Goal: Information Seeking & Learning: Find specific fact

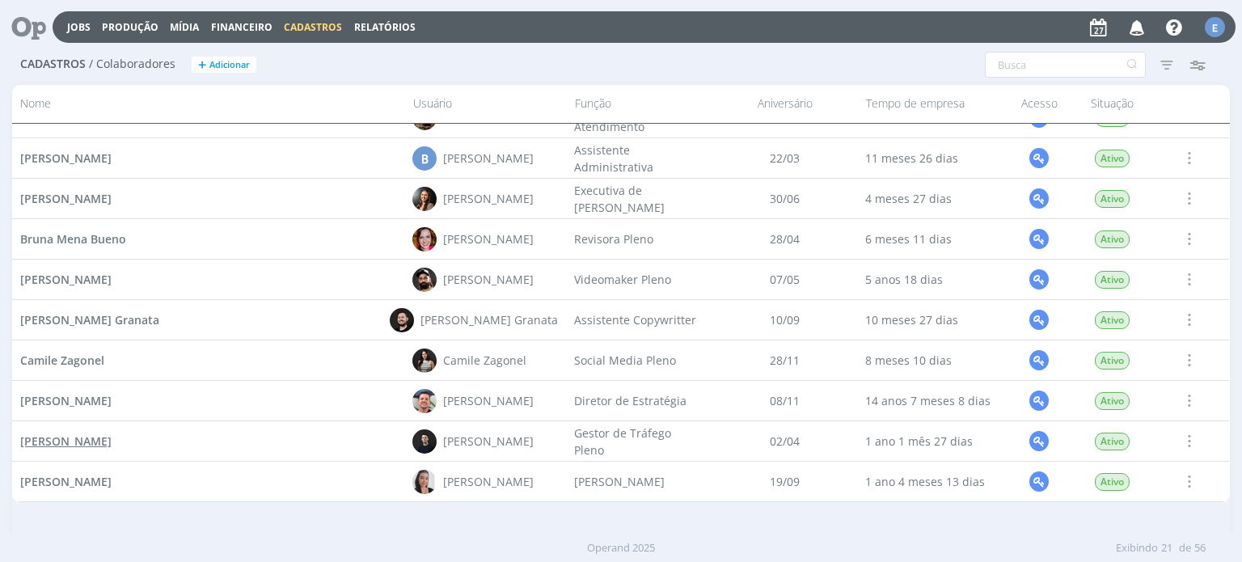
scroll to position [243, 0]
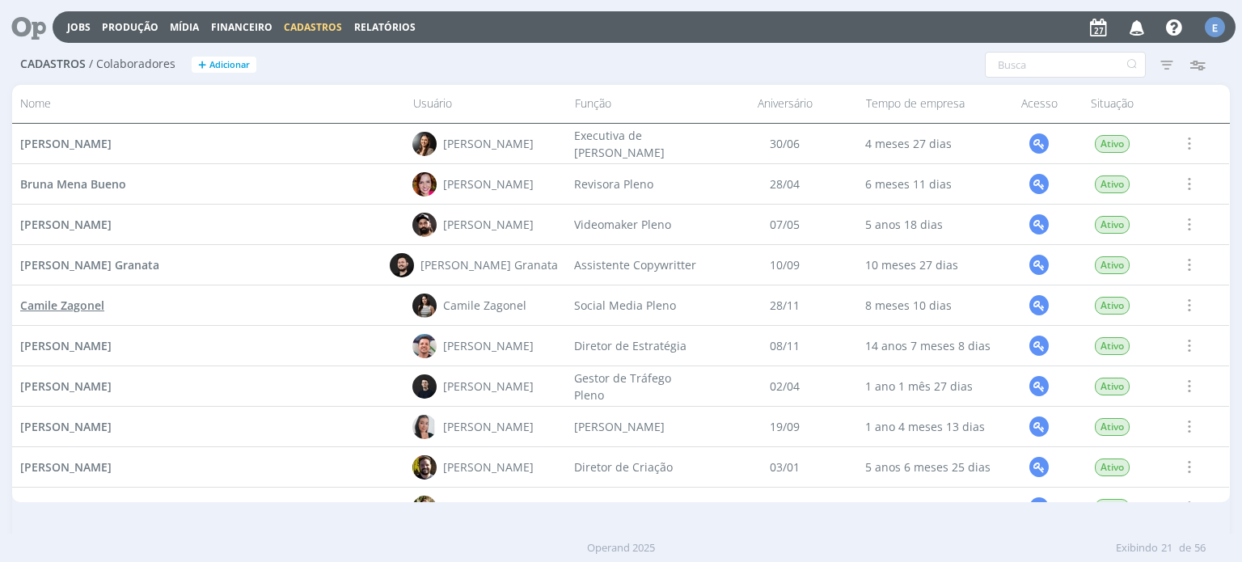
click at [88, 313] on span "Camile Zagonel" at bounding box center [62, 304] width 84 height 15
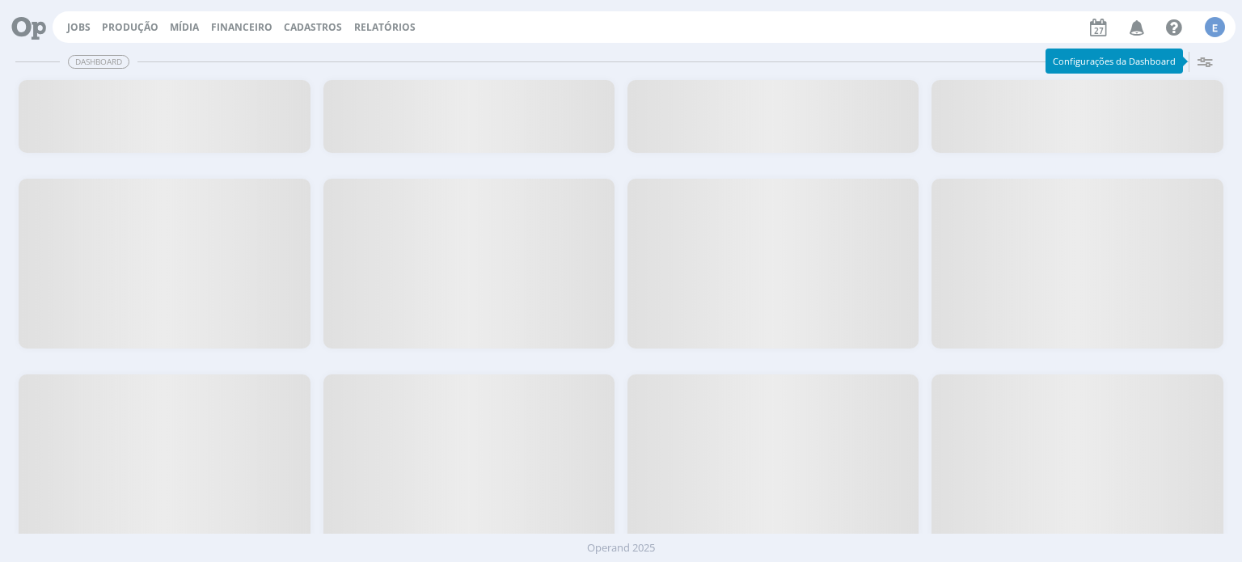
click at [319, 22] on span "Cadastros" at bounding box center [313, 27] width 58 height 14
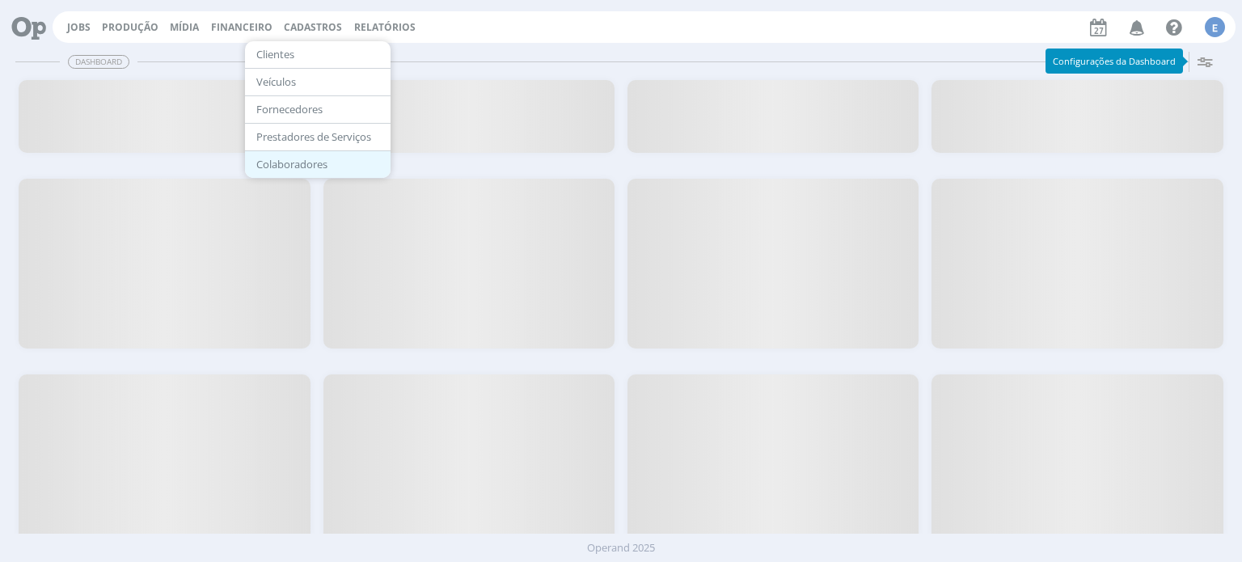
click at [297, 167] on link "Colaboradores" at bounding box center [318, 164] width 136 height 25
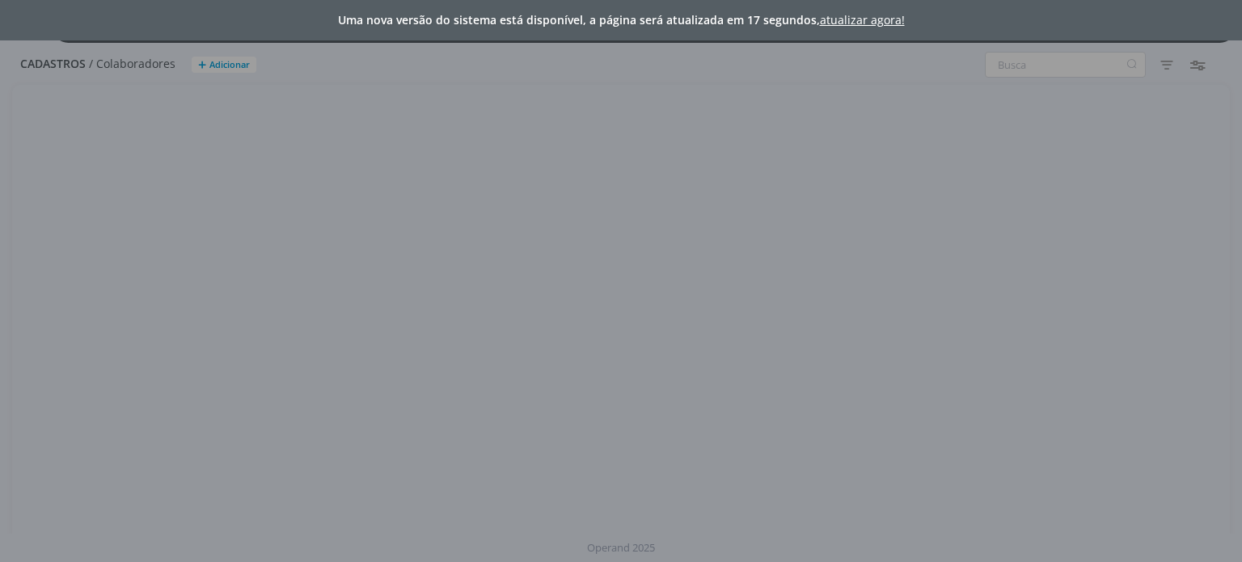
click at [877, 18] on link "atualizar agora!" at bounding box center [862, 19] width 85 height 15
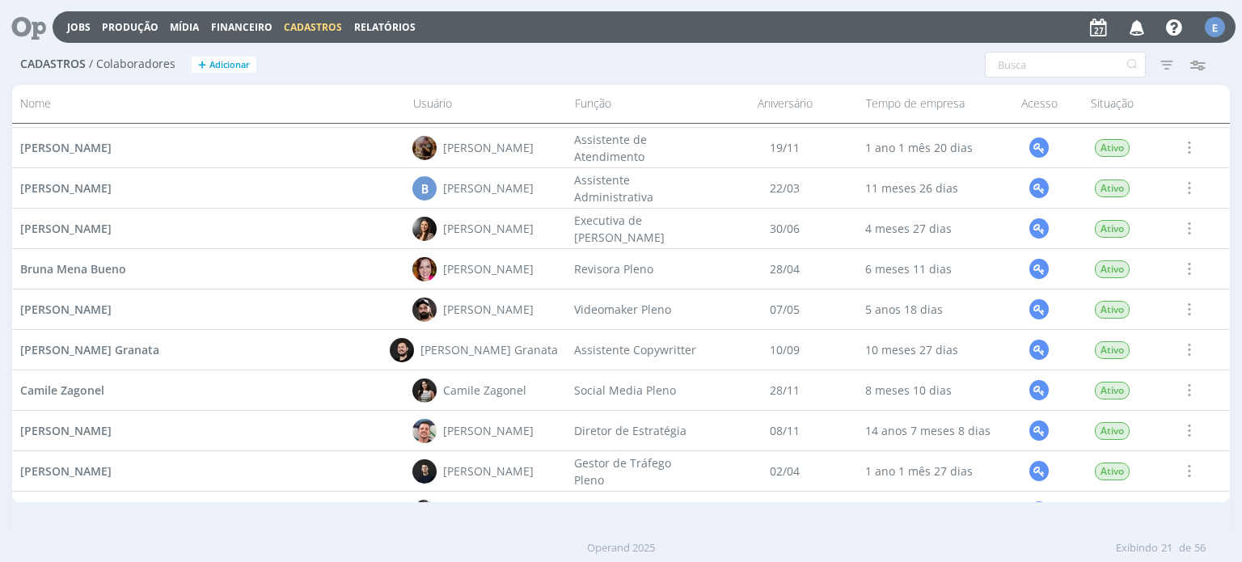
scroll to position [162, 0]
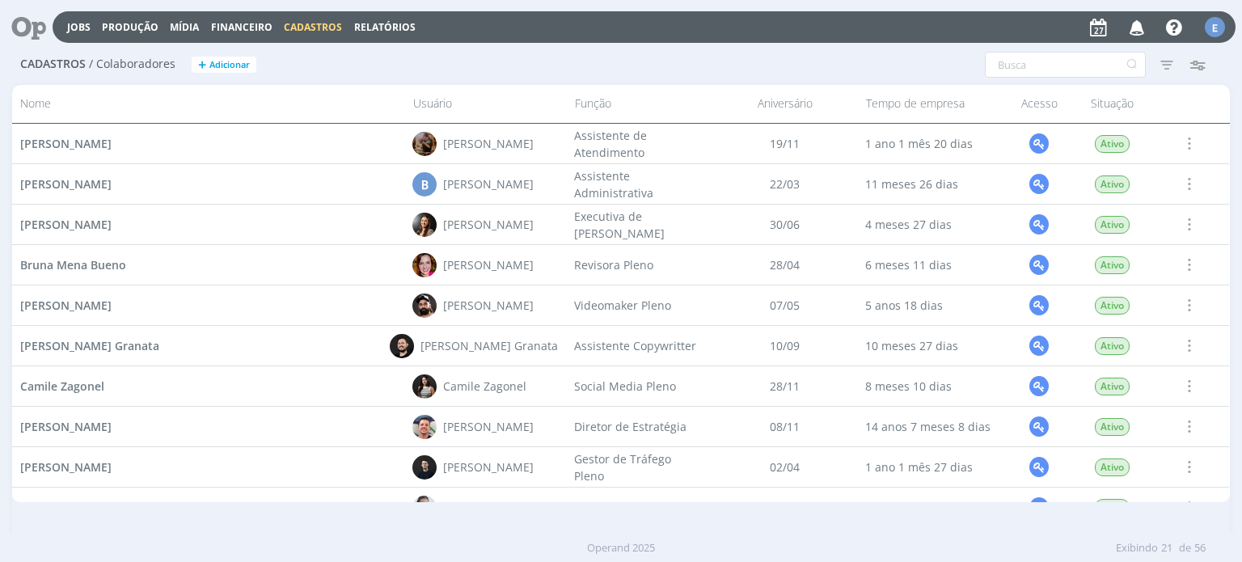
drag, startPoint x: 676, startPoint y: 394, endPoint x: 572, endPoint y: 394, distance: 104.3
click at [572, 394] on div "Social Media Pleno" at bounding box center [640, 386] width 146 height 40
copy div "Social Media Pleno"
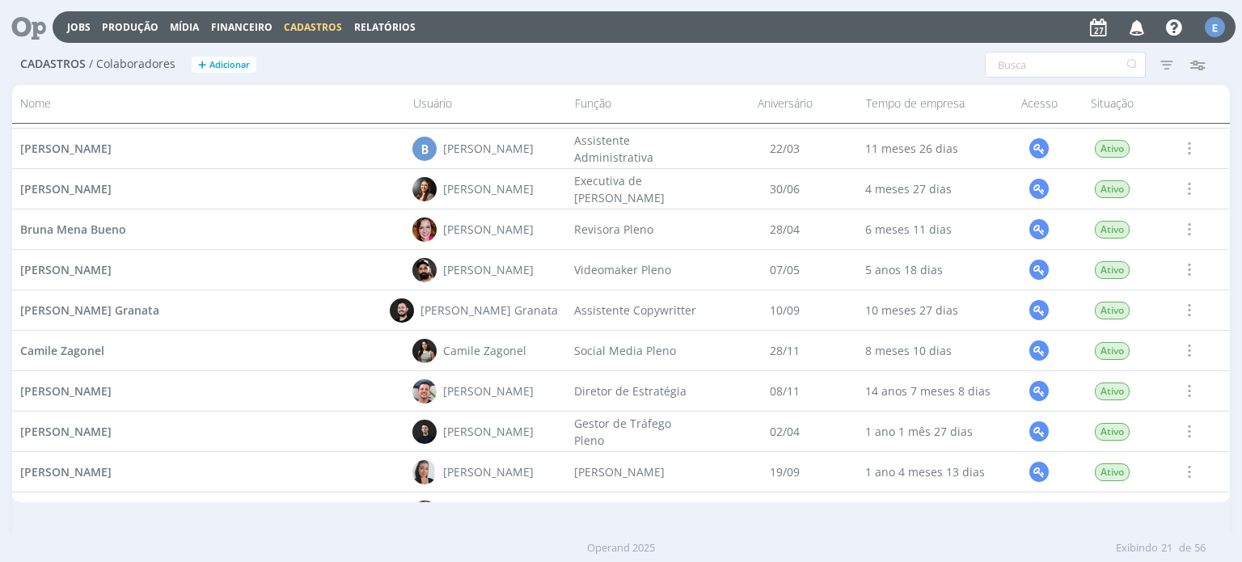
scroll to position [243, 0]
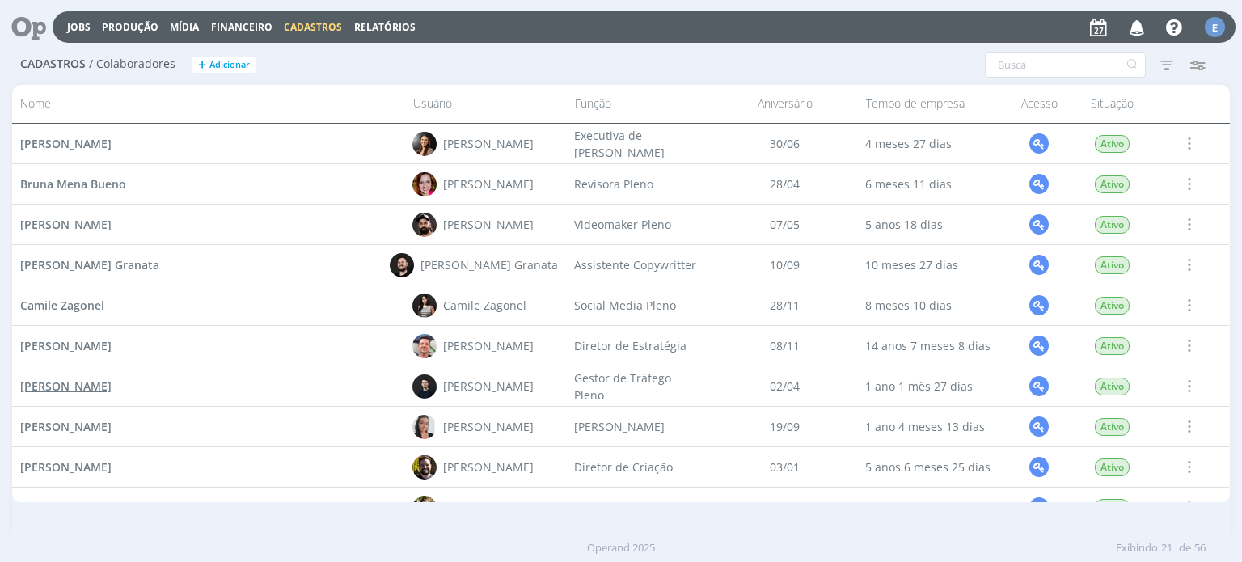
click at [112, 387] on span "[PERSON_NAME]" at bounding box center [65, 385] width 91 height 15
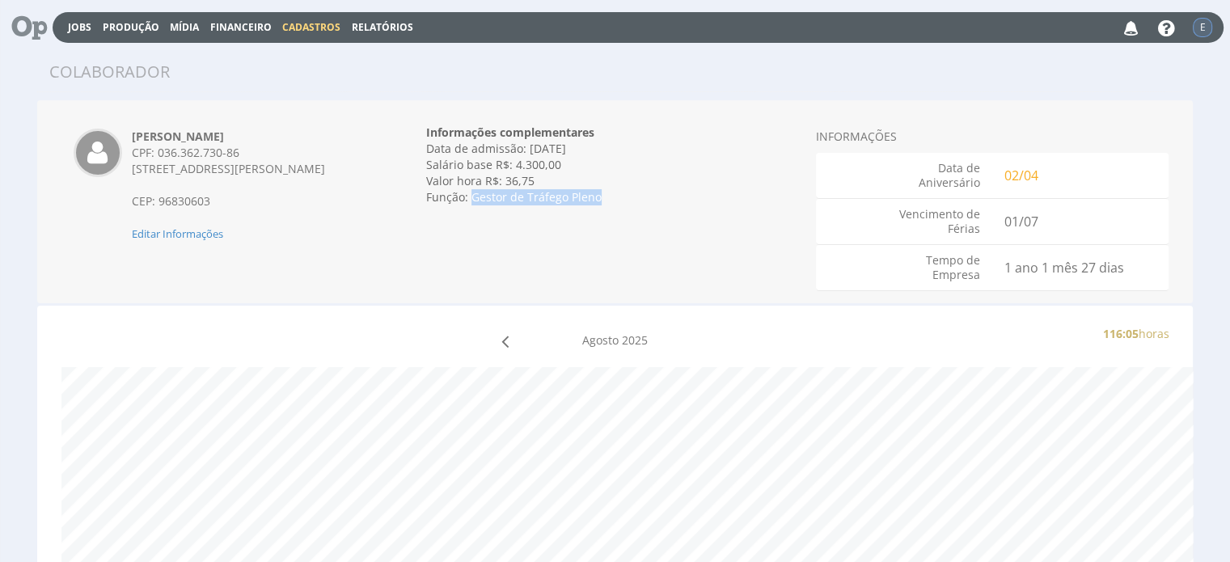
drag, startPoint x: 600, startPoint y: 196, endPoint x: 469, endPoint y: 203, distance: 131.1
click at [469, 203] on div "Função: Gestor de Tráfego Pleno" at bounding box center [615, 197] width 378 height 16
copy div "Gestor de Tráfego Pleno"
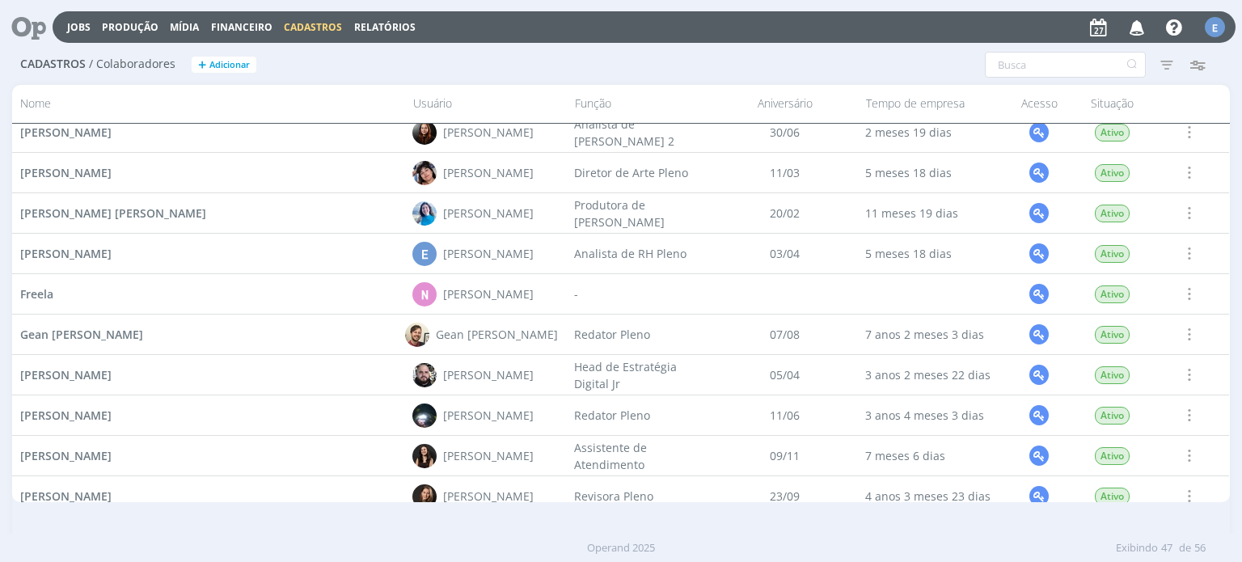
scroll to position [704, 0]
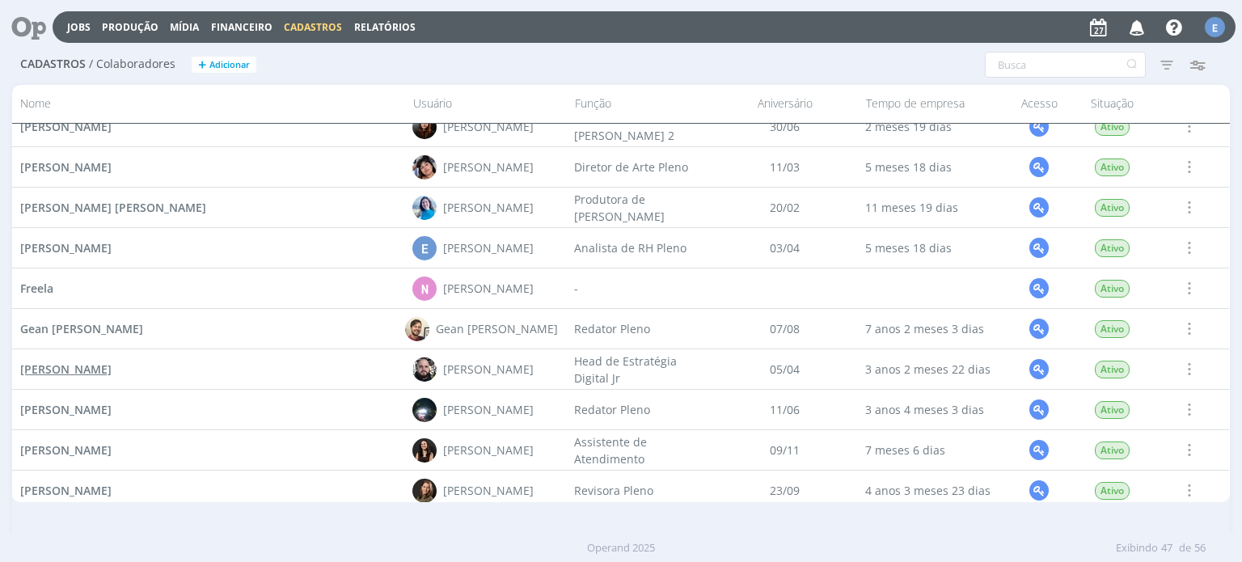
click at [97, 372] on span "[PERSON_NAME]" at bounding box center [65, 368] width 91 height 15
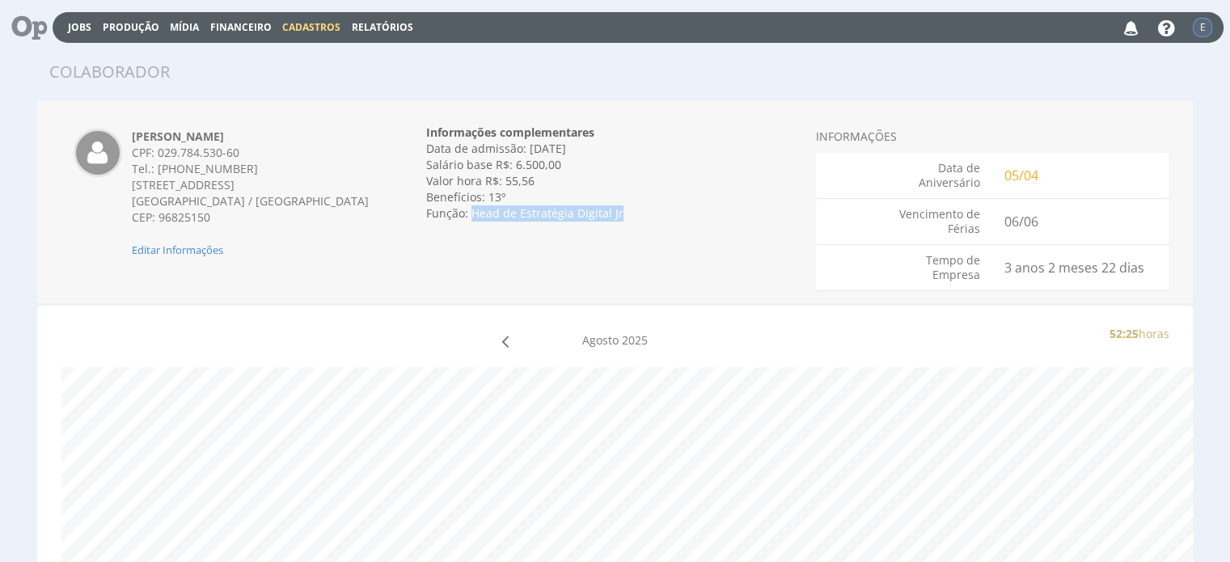
drag, startPoint x: 622, startPoint y: 214, endPoint x: 474, endPoint y: 222, distance: 149.0
click at [474, 222] on div "Informações complementares Data de admissão: 06/06/2022 Data de demissão: Inval…" at bounding box center [615, 172] width 378 height 121
copy div "Head de Estratégia Digital Jr"
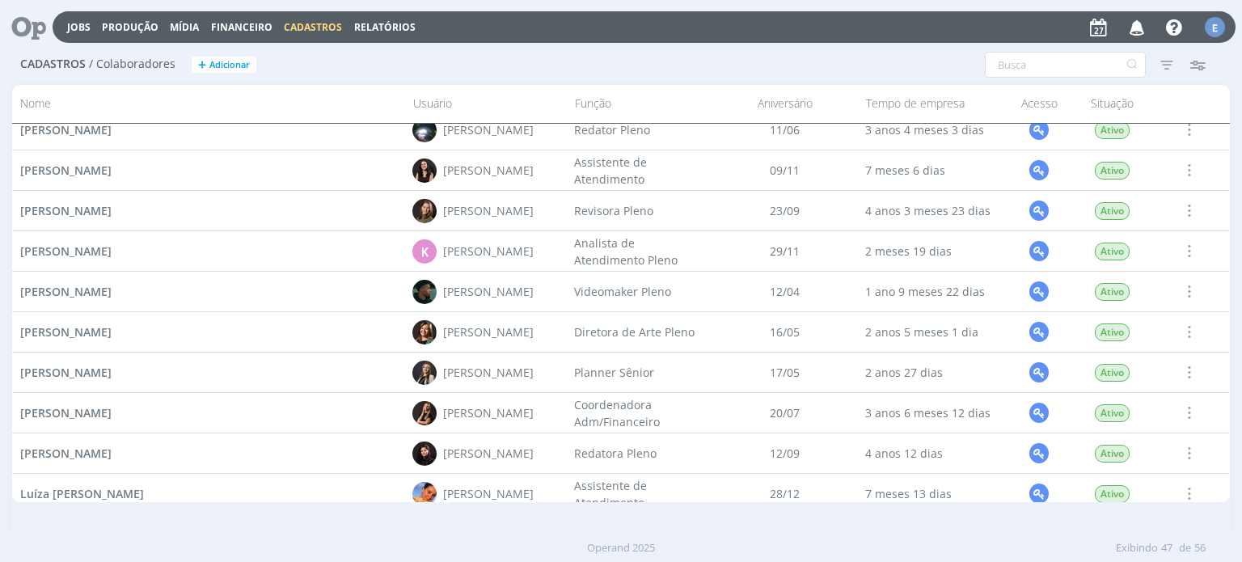
scroll to position [1108, 0]
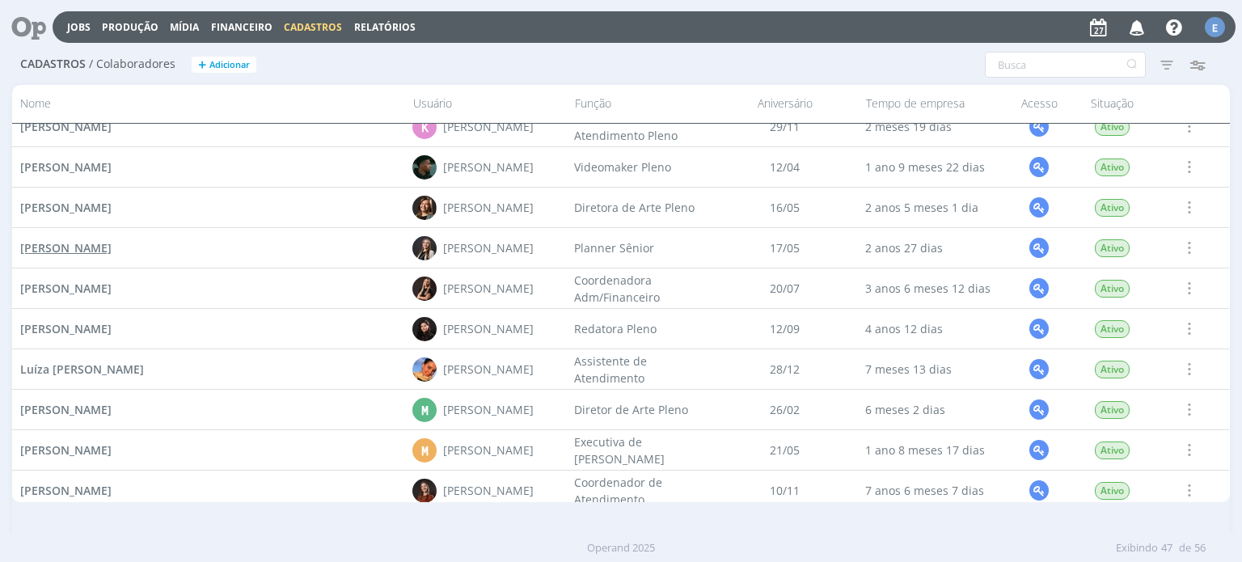
click at [75, 249] on span "Lílian Fengler" at bounding box center [65, 247] width 91 height 15
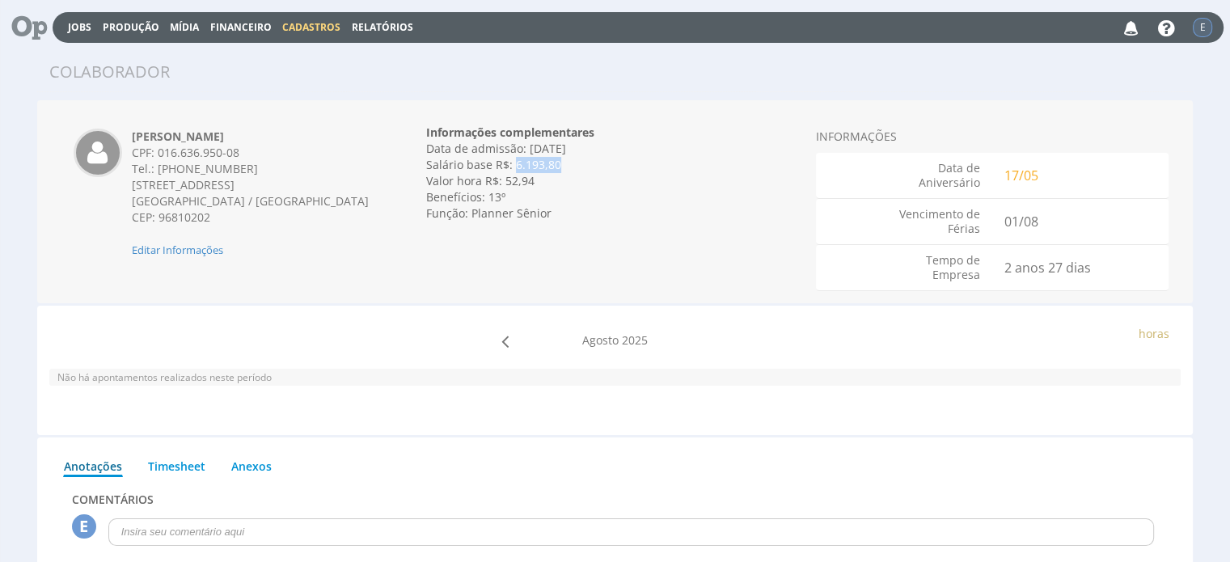
drag, startPoint x: 553, startPoint y: 167, endPoint x: 514, endPoint y: 168, distance: 38.8
click at [514, 168] on div "Salário base R$: 6.193,80" at bounding box center [615, 165] width 378 height 16
copy div "6.193,80"
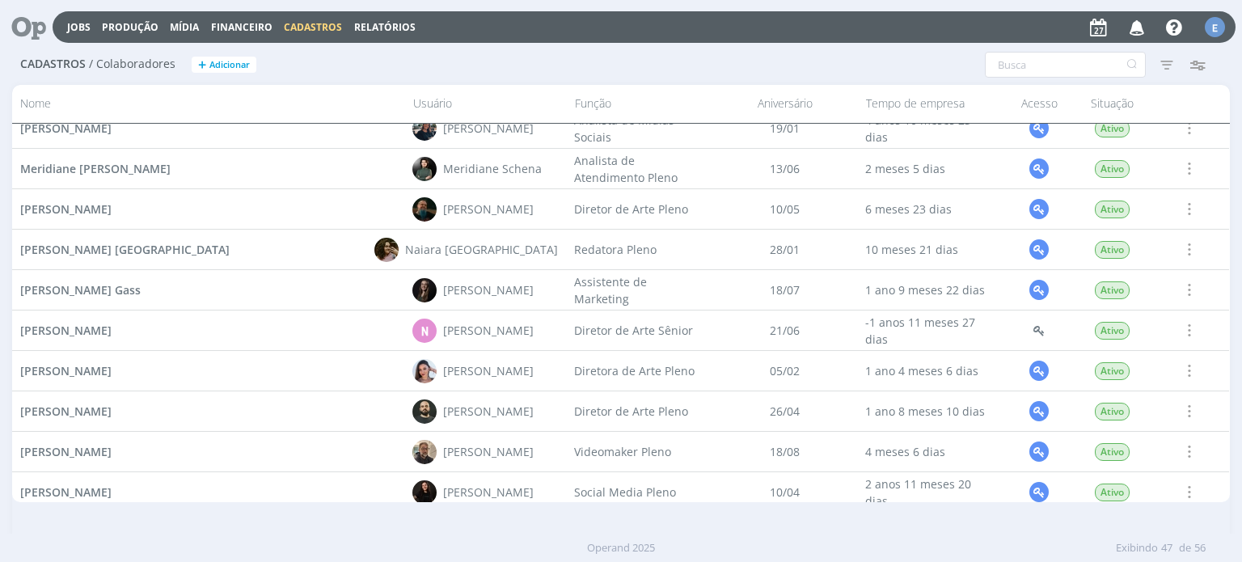
scroll to position [1513, 0]
click at [108, 284] on span "Natália Redin Gass" at bounding box center [80, 288] width 120 height 15
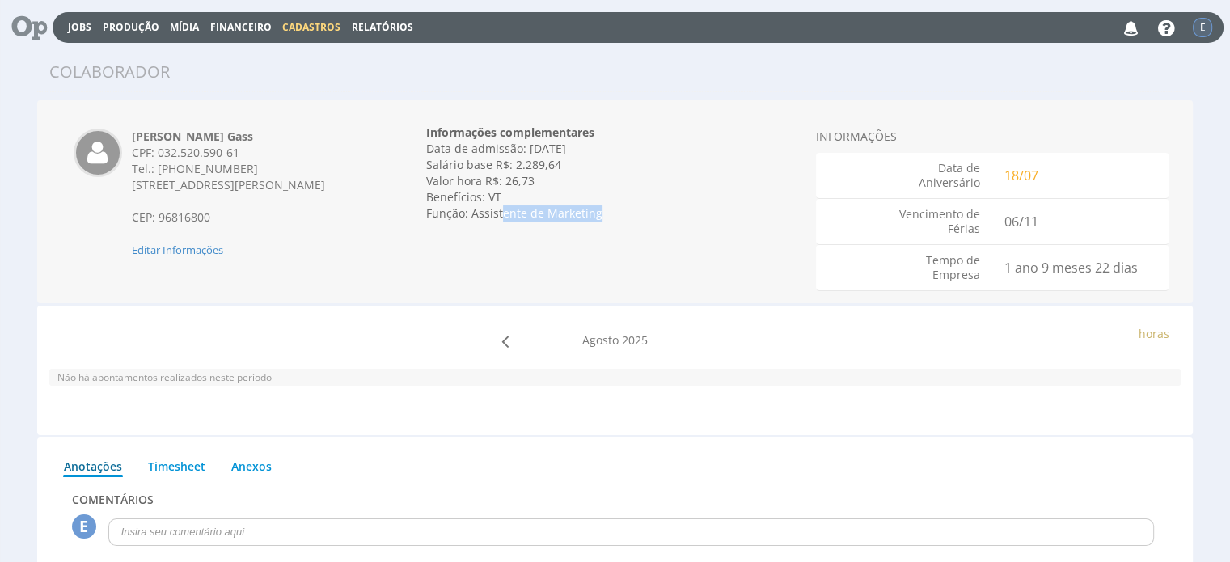
drag, startPoint x: 601, startPoint y: 217, endPoint x: 515, endPoint y: 222, distance: 85.8
click at [507, 229] on div "Informações complementares Data de admissão: 06/11/2023 Data de demissão: Inval…" at bounding box center [615, 172] width 378 height 121
drag, startPoint x: 559, startPoint y: 166, endPoint x: 515, endPoint y: 166, distance: 44.5
click at [515, 166] on div "Salário base R$: 2.289,64" at bounding box center [615, 165] width 378 height 16
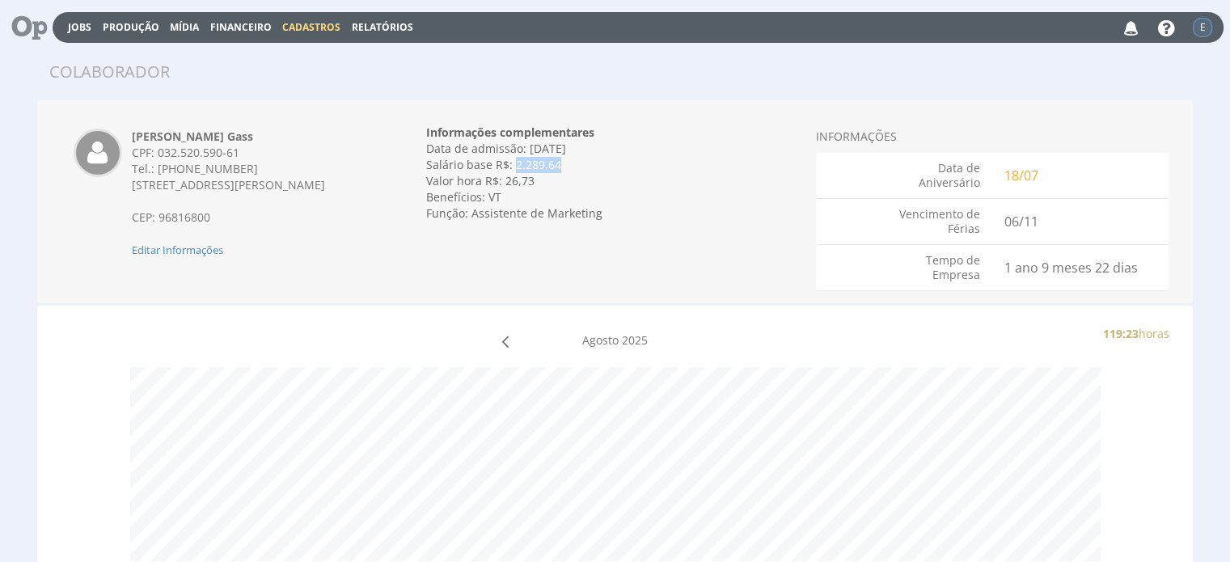
copy div "2.289,64"
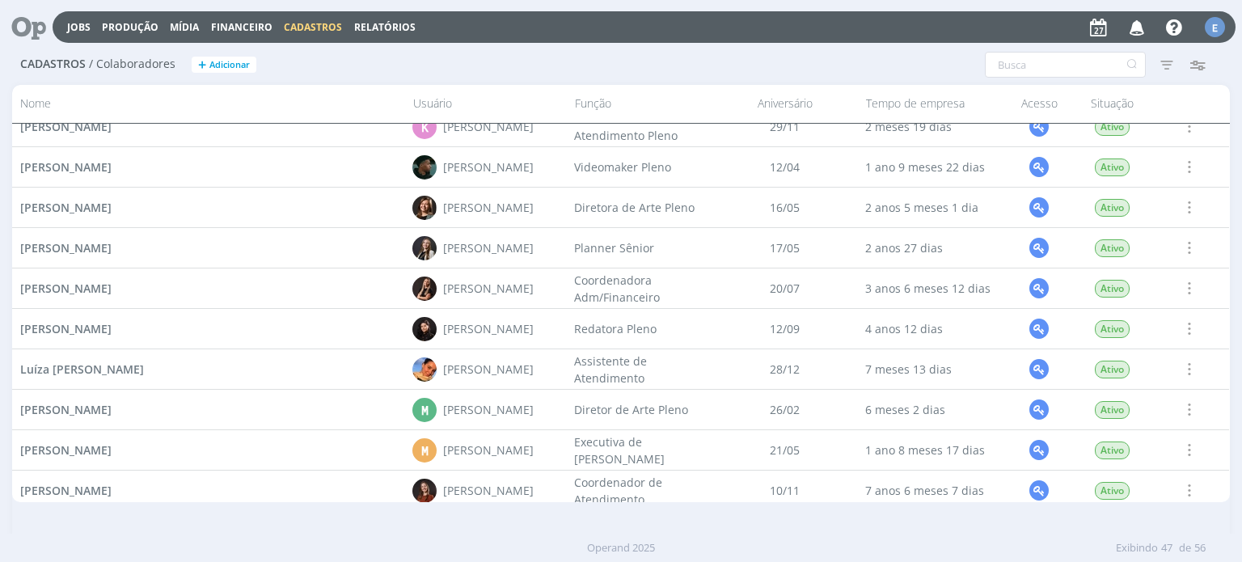
scroll to position [1189, 0]
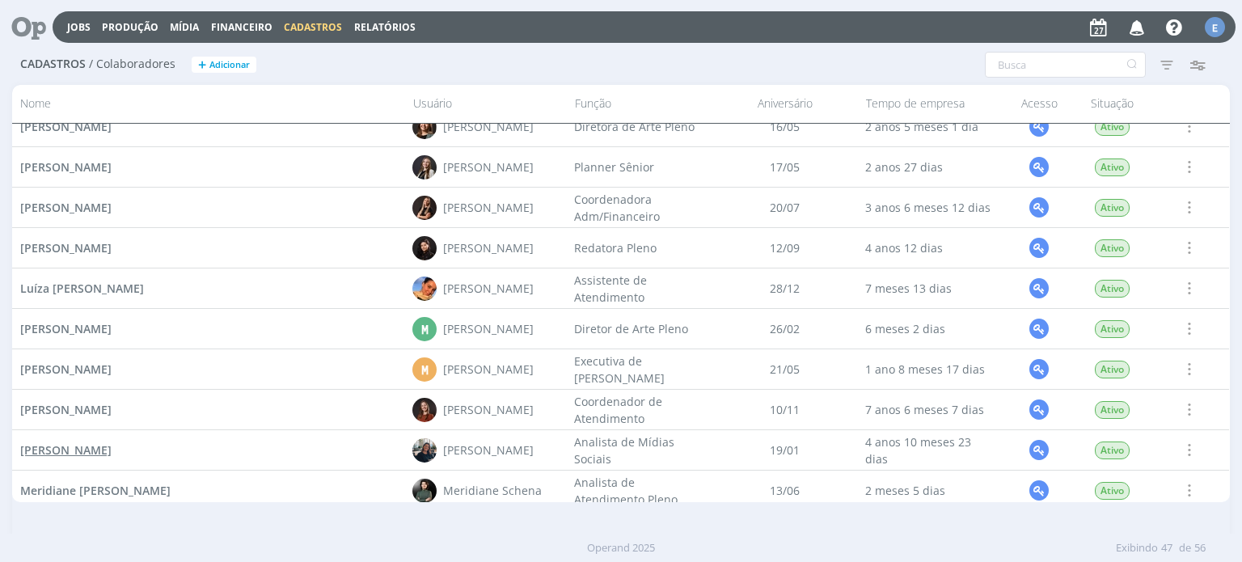
click at [96, 449] on span "[PERSON_NAME]" at bounding box center [65, 449] width 91 height 15
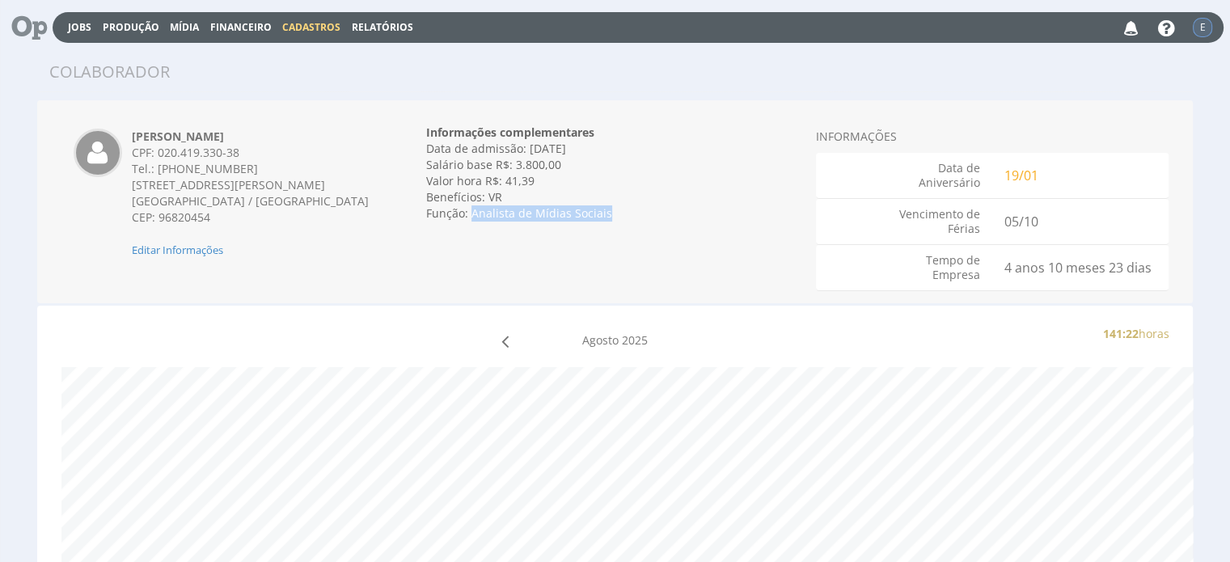
drag, startPoint x: 614, startPoint y: 216, endPoint x: 469, endPoint y: 219, distance: 145.6
click at [469, 219] on div "Função: Analista de Mídias Sociais" at bounding box center [615, 213] width 378 height 16
copy div "Analista de Mídias Sociais"
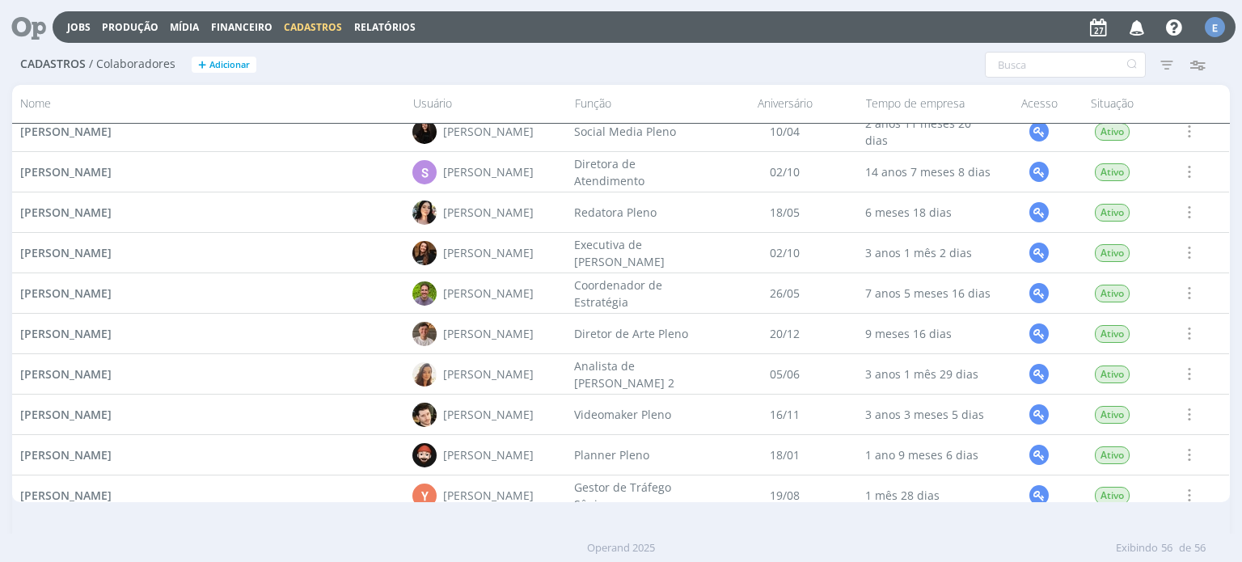
scroll to position [1917, 0]
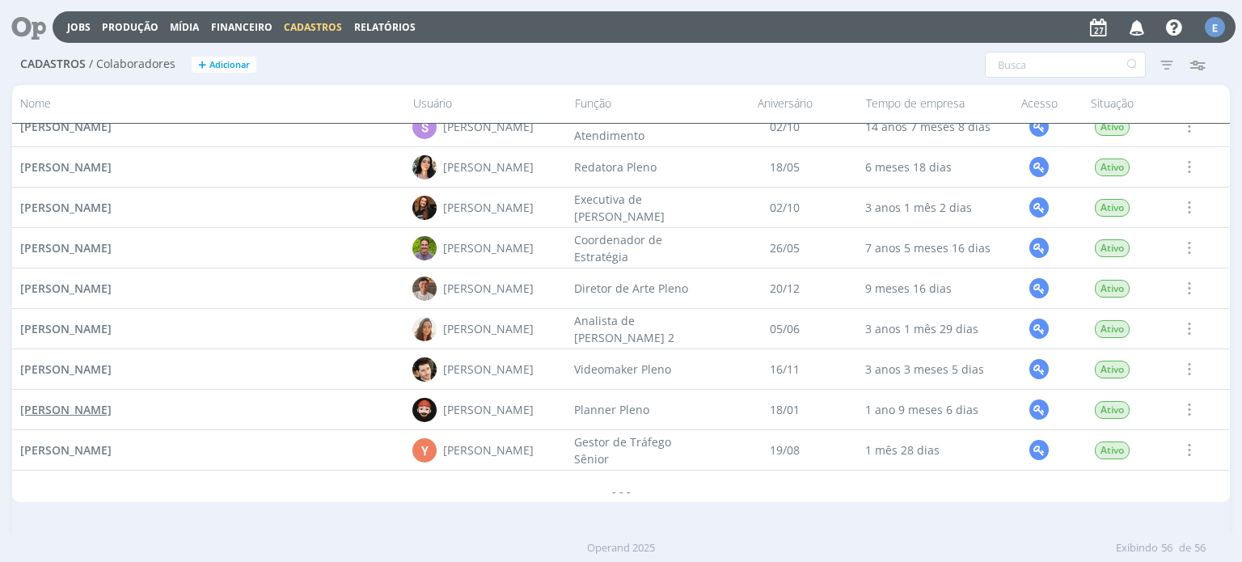
click at [112, 411] on span "William Ricardo Meurer" at bounding box center [65, 409] width 91 height 15
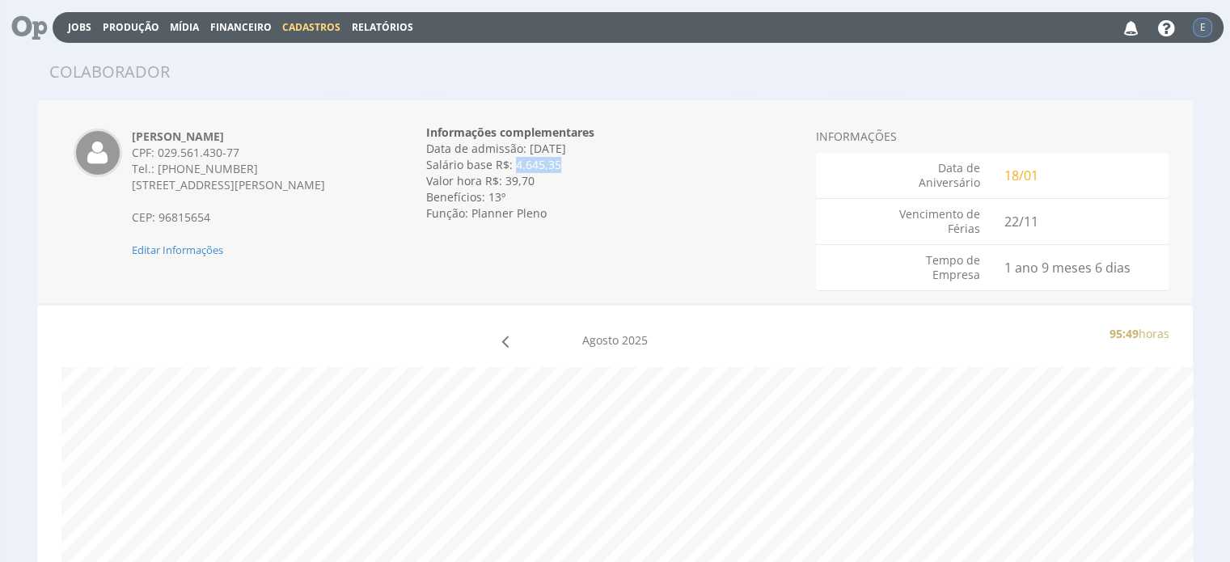
drag, startPoint x: 559, startPoint y: 166, endPoint x: 514, endPoint y: 167, distance: 45.3
click at [514, 167] on div "Salário base R$: 4.645,35" at bounding box center [615, 165] width 378 height 16
copy div "4.645,35"
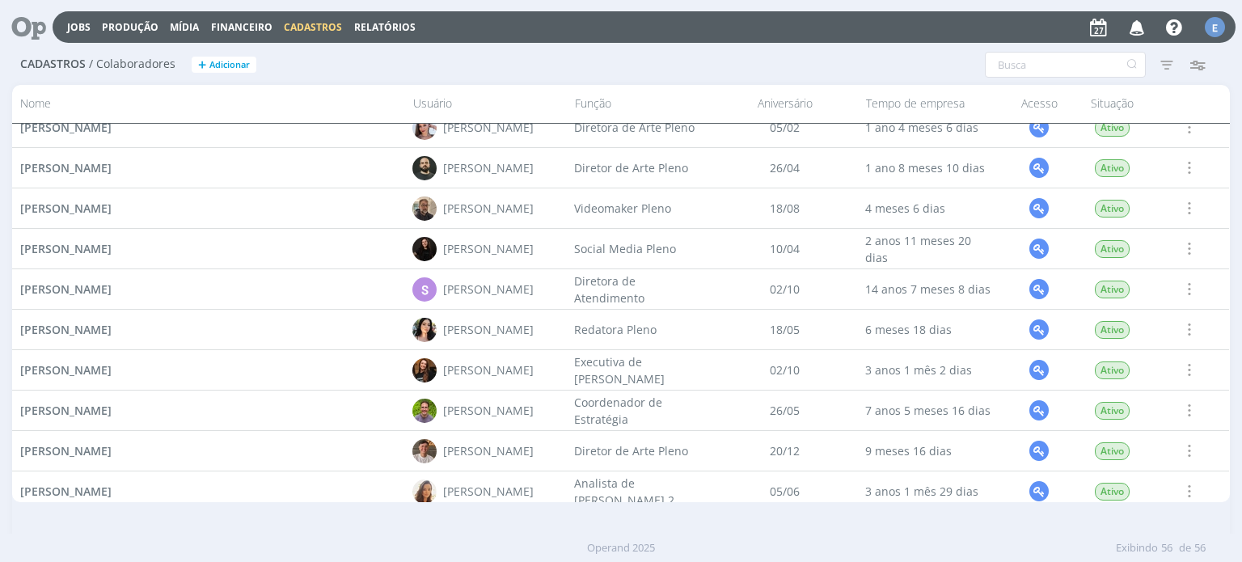
scroll to position [1755, 0]
click at [108, 409] on span "Thales Augusto Hohl" at bounding box center [65, 409] width 91 height 15
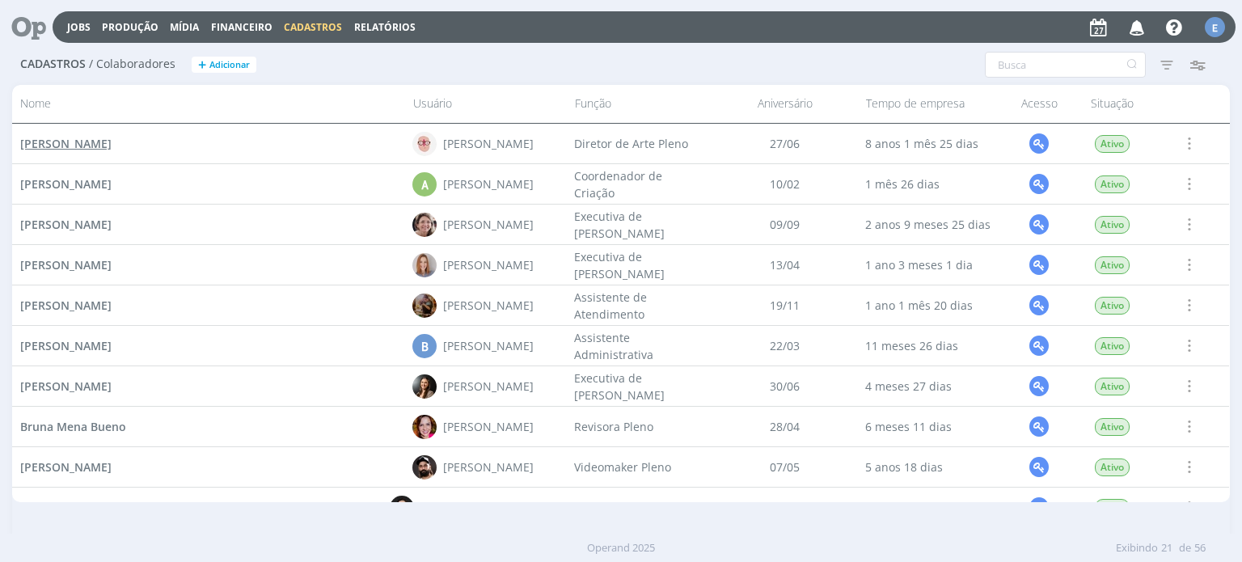
click at [112, 146] on span "[PERSON_NAME]" at bounding box center [65, 143] width 91 height 15
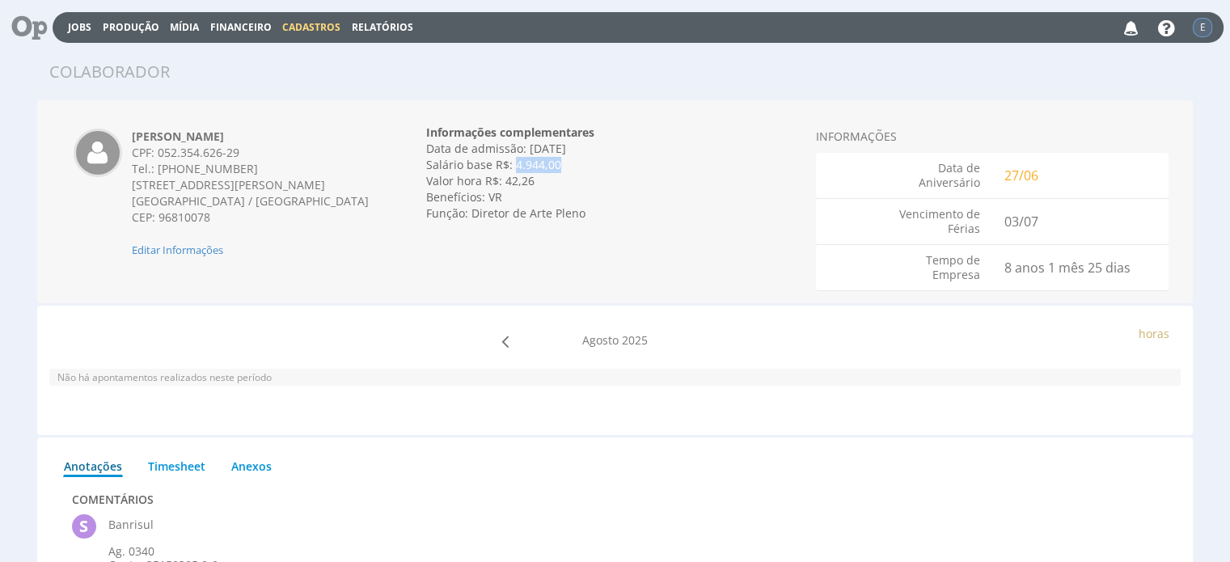
drag, startPoint x: 563, startPoint y: 165, endPoint x: 512, endPoint y: 166, distance: 50.9
click at [512, 166] on div "Salário base R$: 4.944,00" at bounding box center [615, 165] width 378 height 16
copy div "4.944,00"
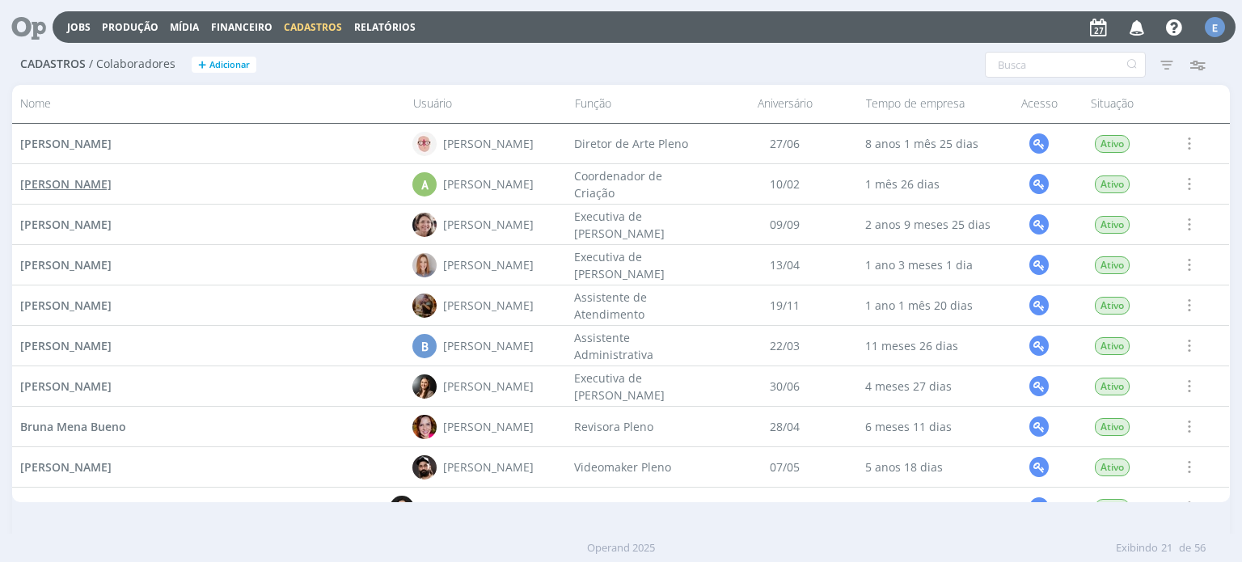
click at [112, 188] on span "[PERSON_NAME]" at bounding box center [65, 183] width 91 height 15
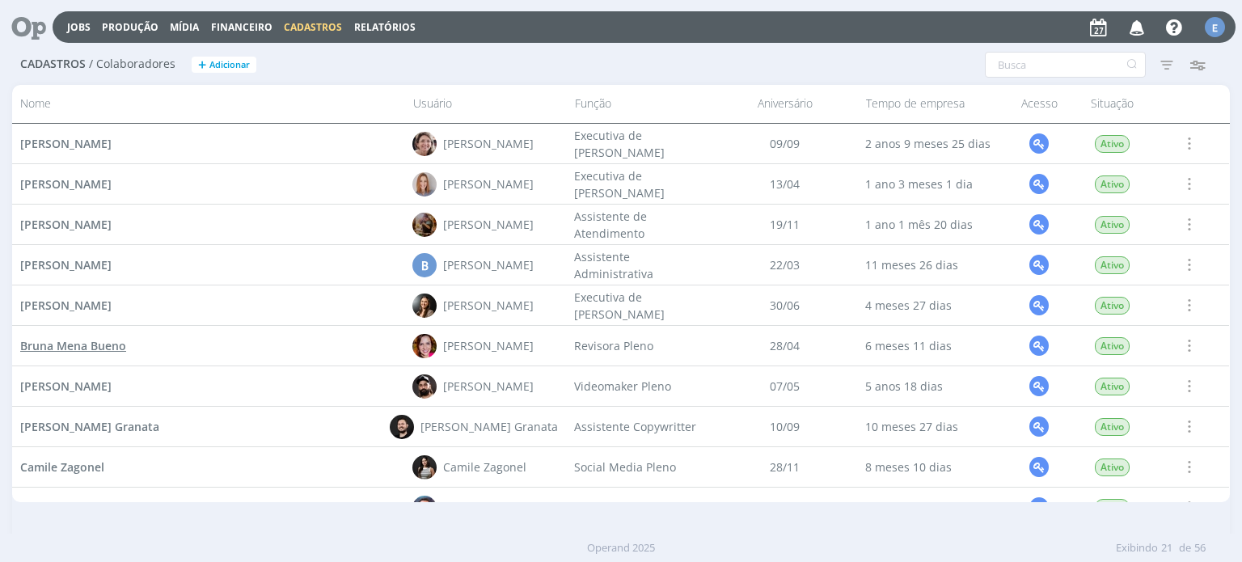
click at [108, 342] on span "Bruna Mena Bueno" at bounding box center [73, 345] width 106 height 15
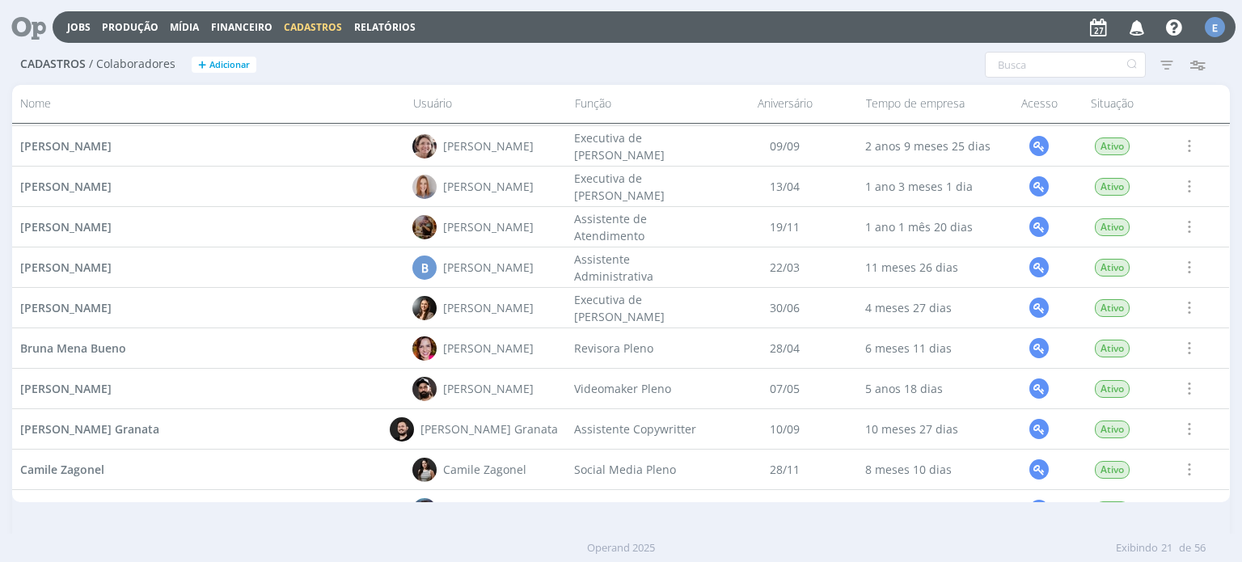
scroll to position [81, 0]
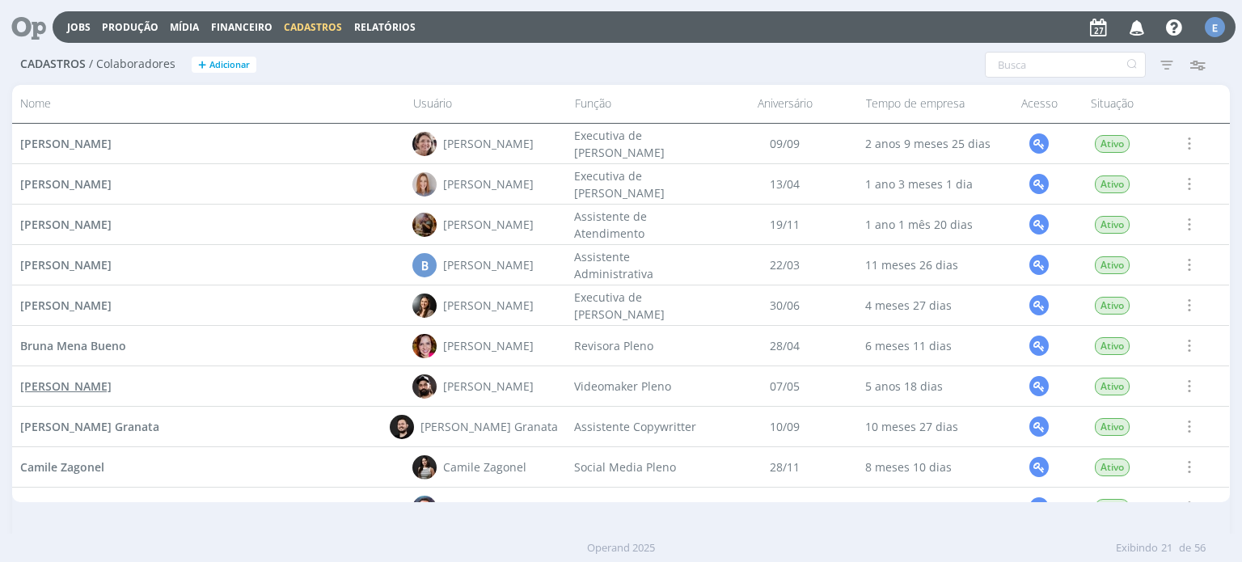
click at [112, 386] on span "[PERSON_NAME]" at bounding box center [65, 385] width 91 height 15
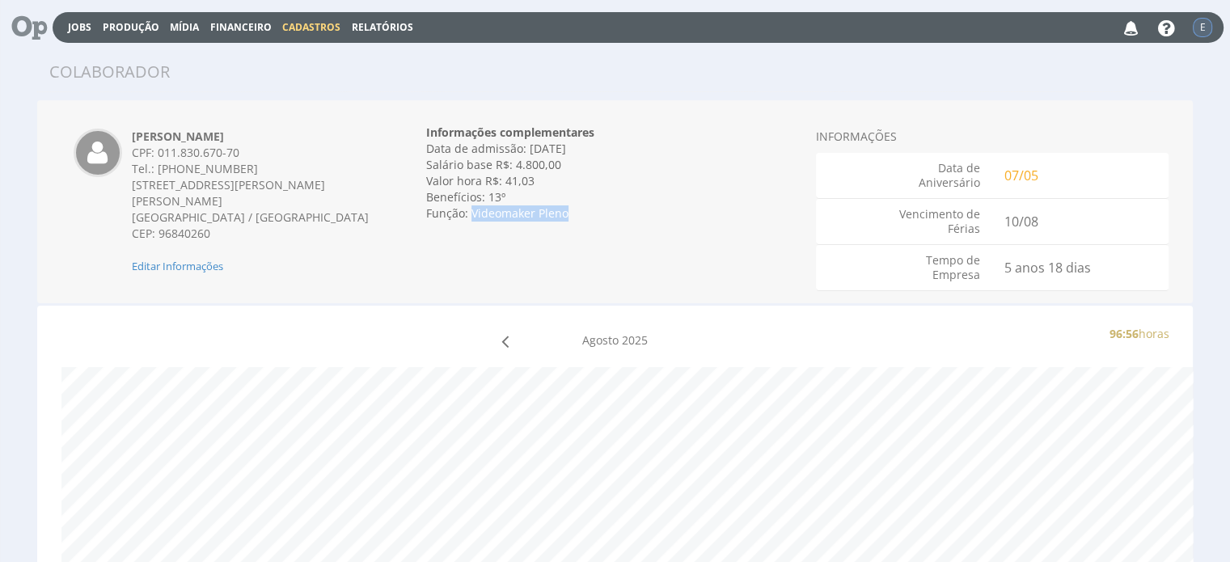
drag, startPoint x: 566, startPoint y: 223, endPoint x: 488, endPoint y: 229, distance: 77.8
click at [475, 229] on div "Informações complementares Data de admissão: 10/08/2020 Data de demissão: Inval…" at bounding box center [615, 172] width 378 height 121
copy div "Videomaker Pleno"
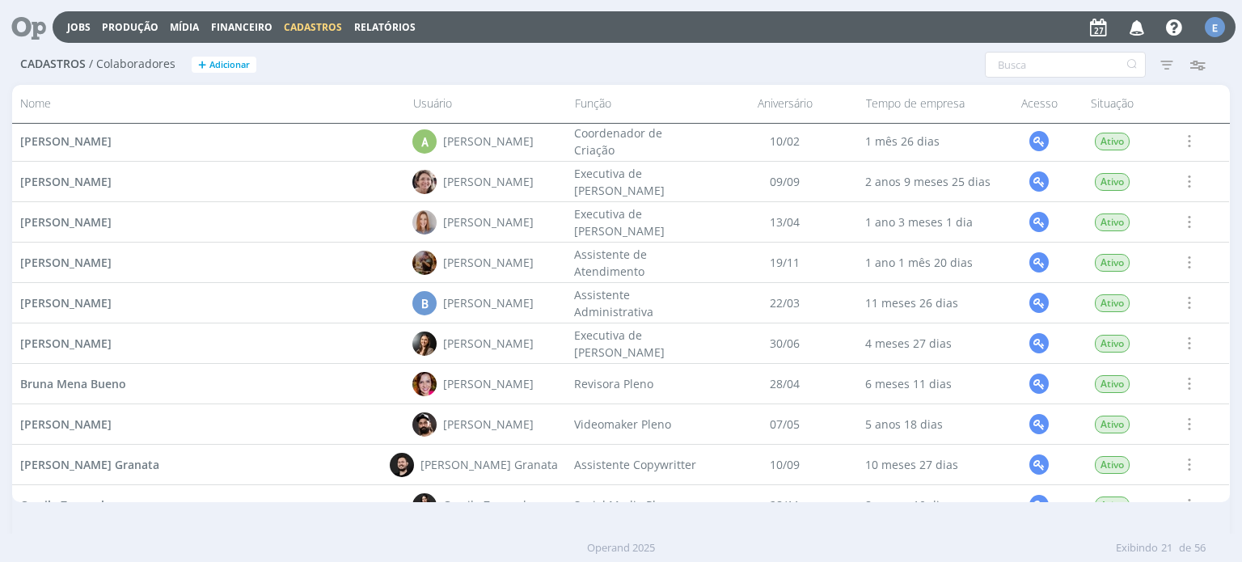
scroll to position [81, 0]
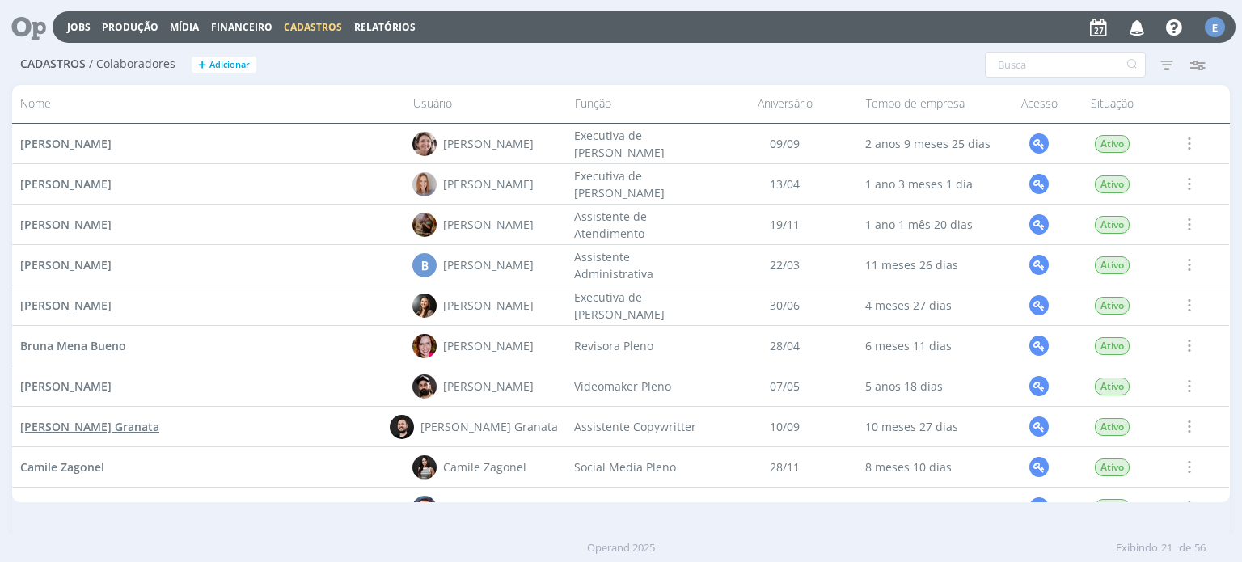
click at [132, 431] on span "[PERSON_NAME] Granata" at bounding box center [89, 426] width 139 height 15
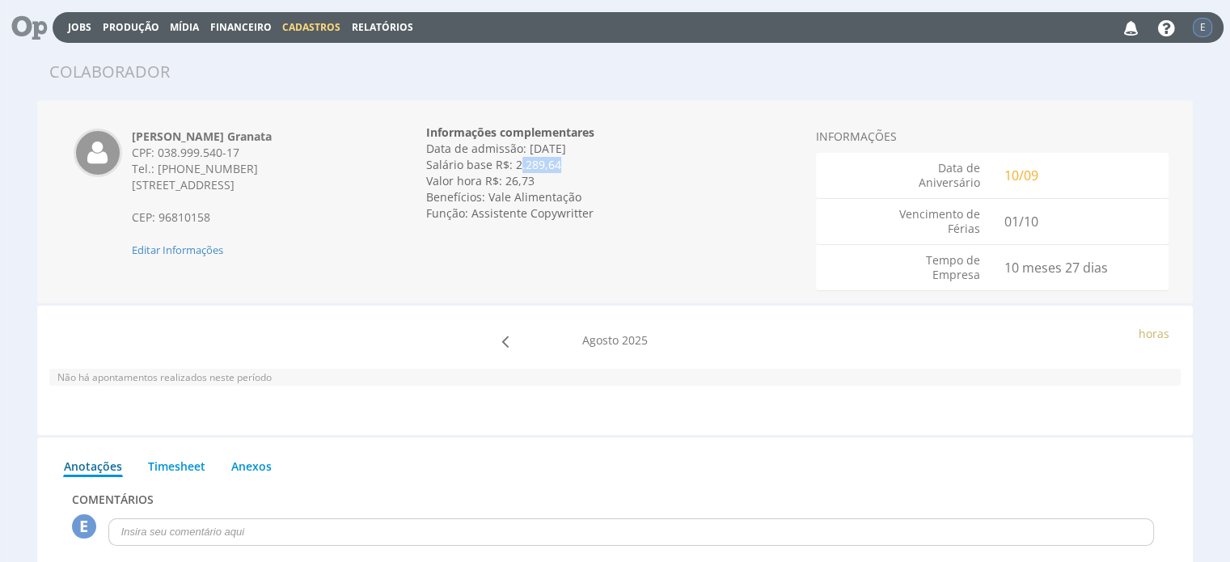
drag, startPoint x: 557, startPoint y: 165, endPoint x: 517, endPoint y: 164, distance: 39.6
click at [517, 164] on div "Salário base R$: 2.289,64" at bounding box center [615, 165] width 378 height 16
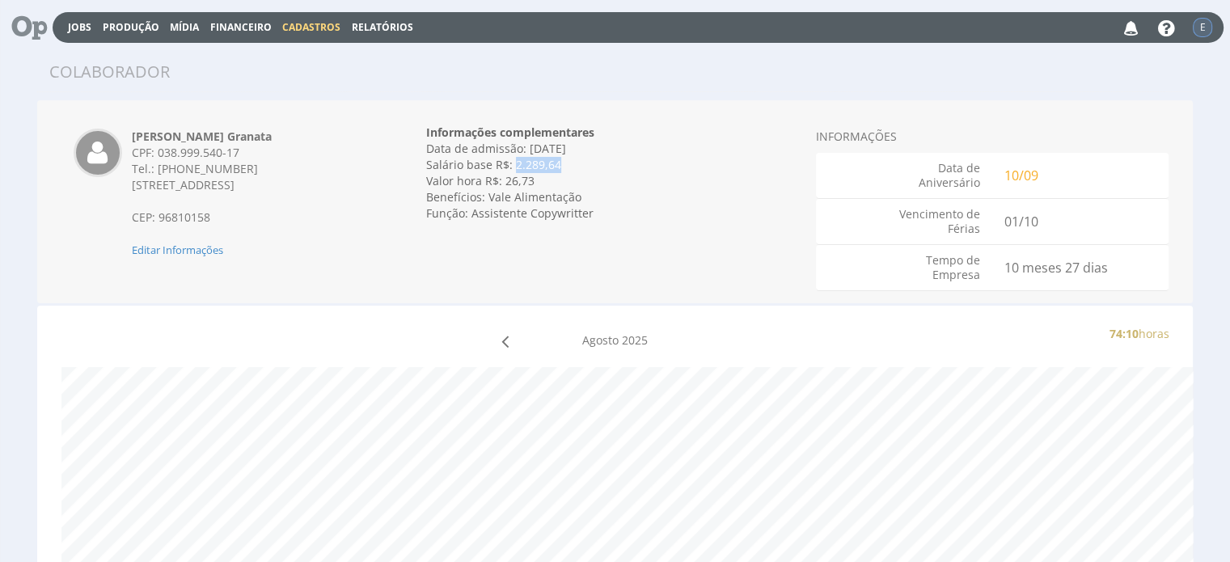
copy div "2.289,64"
click at [584, 213] on div "Função: Assistente Copywritter" at bounding box center [615, 213] width 378 height 16
drag, startPoint x: 591, startPoint y: 216, endPoint x: 471, endPoint y: 234, distance: 121.9
click at [471, 234] on div "Bruno Corralo Granata CPF: 038.999.540-17 Tel.: (51) 99924-1500 Rua Assis Brasi…" at bounding box center [615, 201] width 1156 height 203
copy div "Assistente Copywritter"
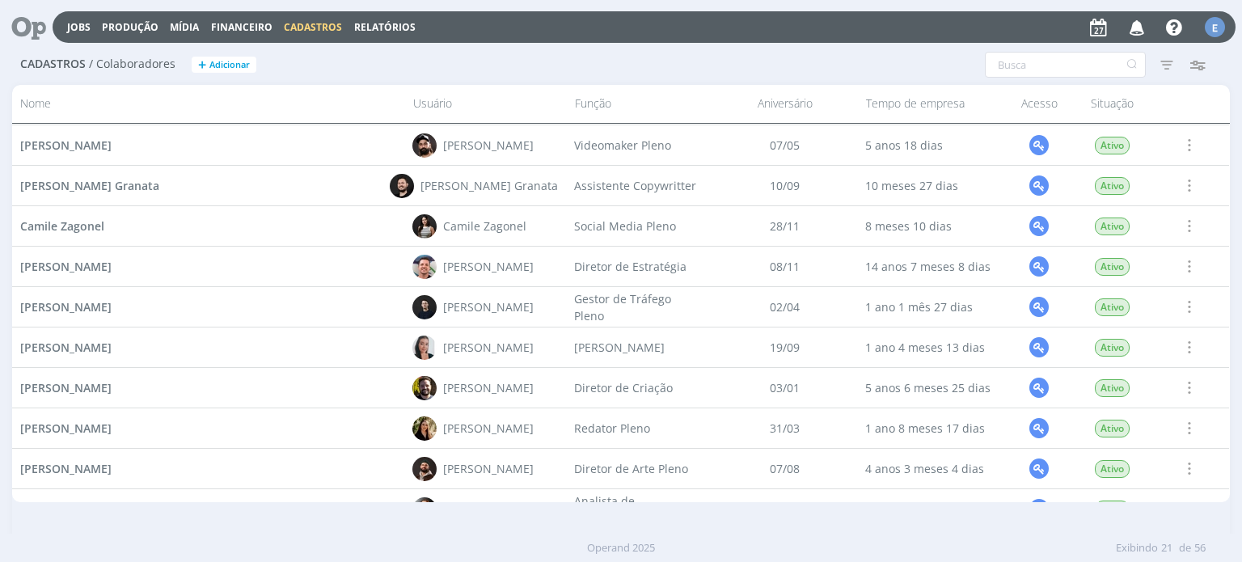
scroll to position [323, 0]
click at [112, 349] on span "[PERSON_NAME]" at bounding box center [65, 345] width 91 height 15
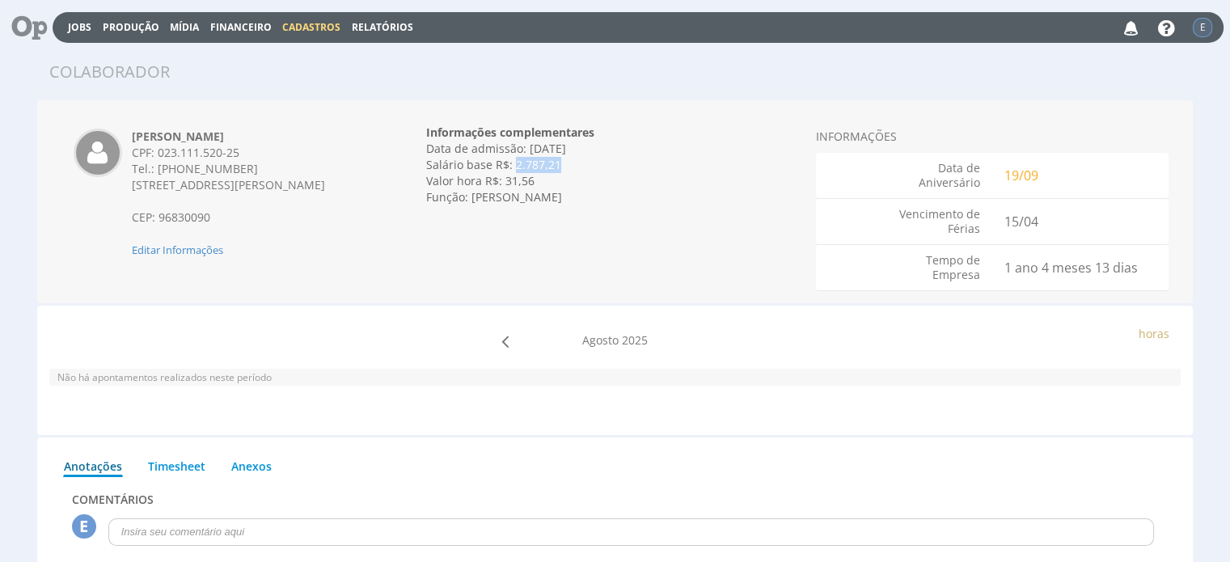
drag, startPoint x: 559, startPoint y: 171, endPoint x: 513, endPoint y: 167, distance: 46.3
click at [513, 167] on div "Salário base R$: 2.787,21" at bounding box center [615, 165] width 378 height 16
copy div "2.787,21"
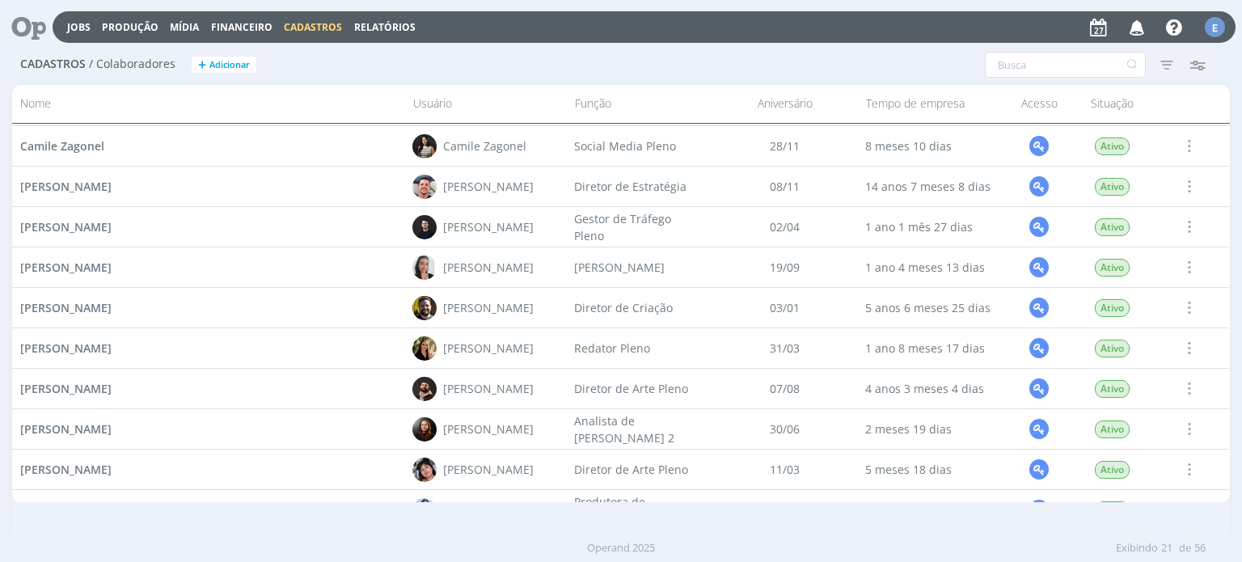
scroll to position [404, 0]
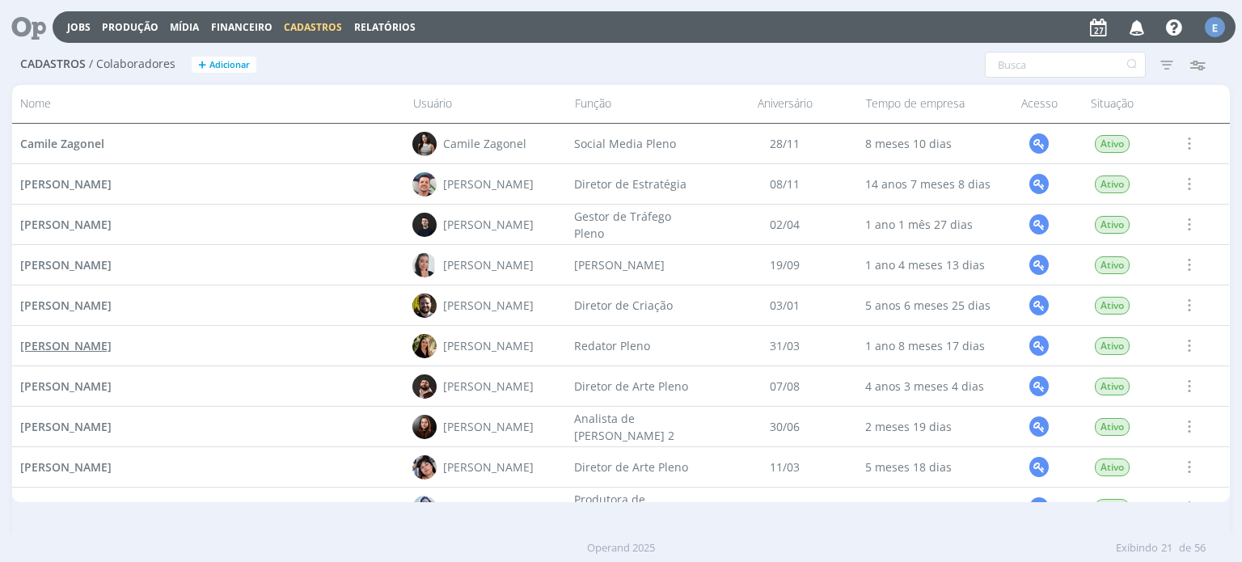
click at [112, 345] on span "[PERSON_NAME]" at bounding box center [65, 345] width 91 height 15
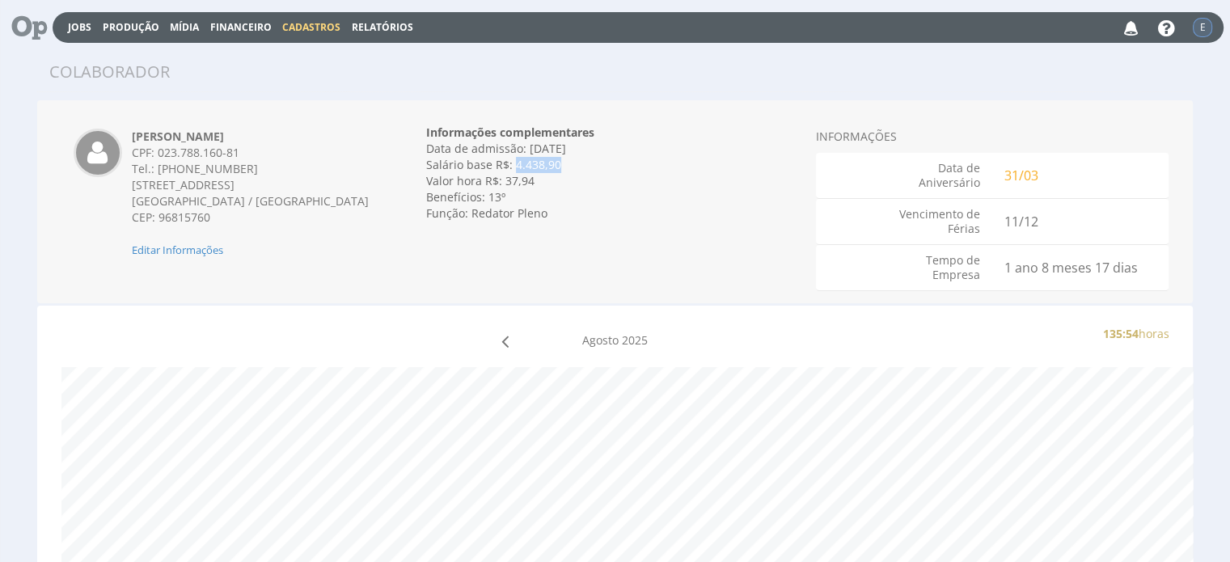
drag, startPoint x: 561, startPoint y: 164, endPoint x: 513, endPoint y: 166, distance: 47.7
click at [513, 166] on div "Salário base R$: 4.438,90" at bounding box center [615, 165] width 378 height 16
copy div "4.438,90"
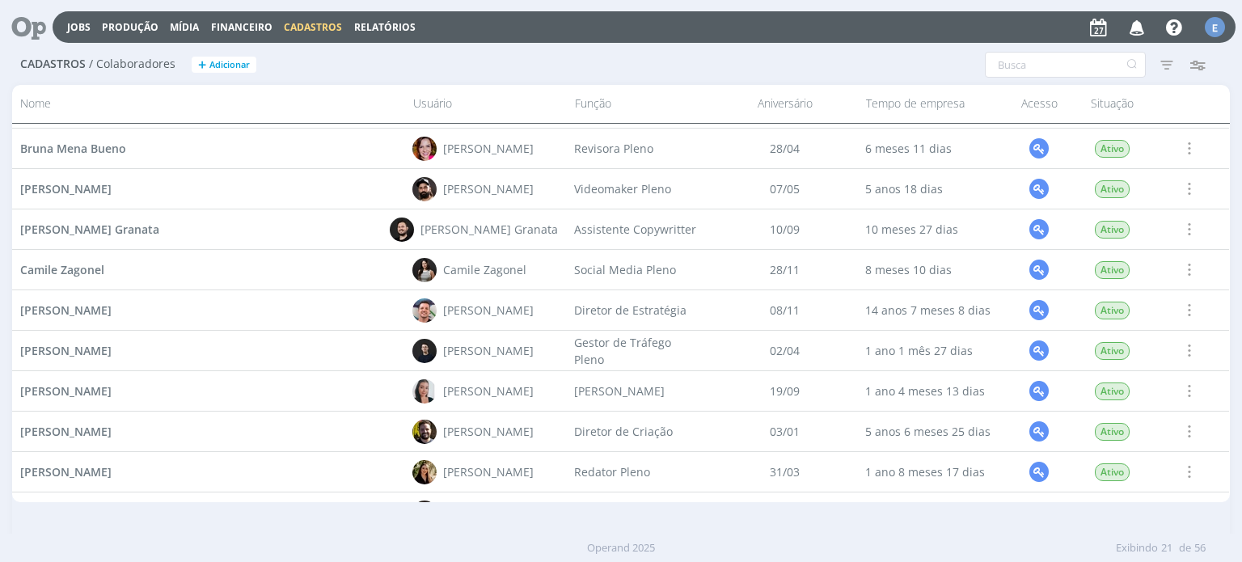
scroll to position [323, 0]
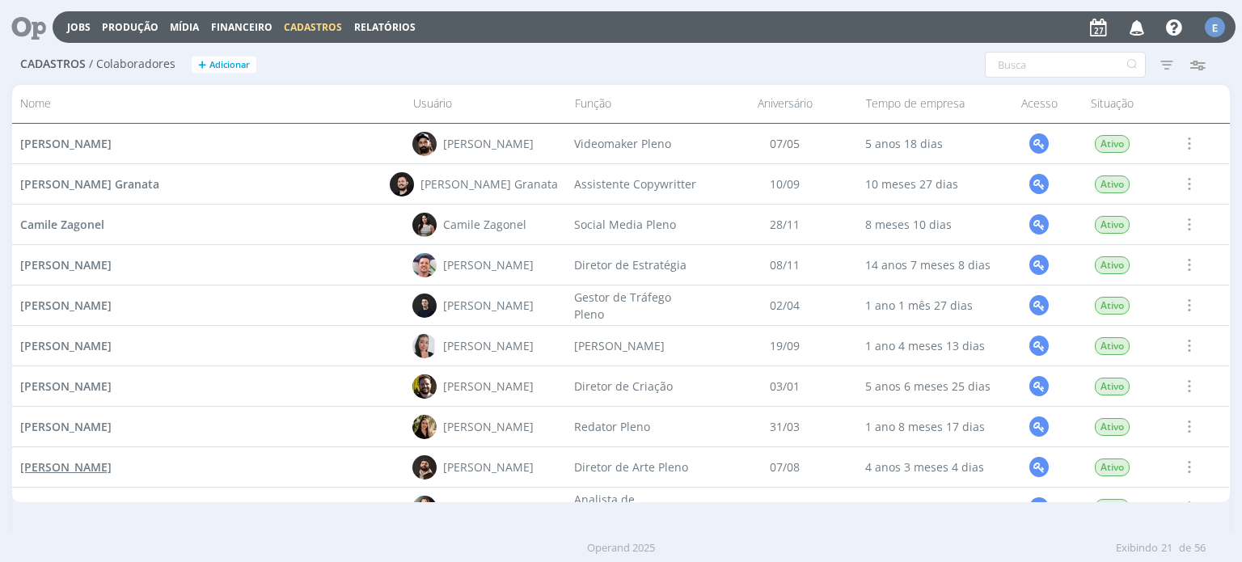
click at [112, 471] on span "[PERSON_NAME]" at bounding box center [65, 466] width 91 height 15
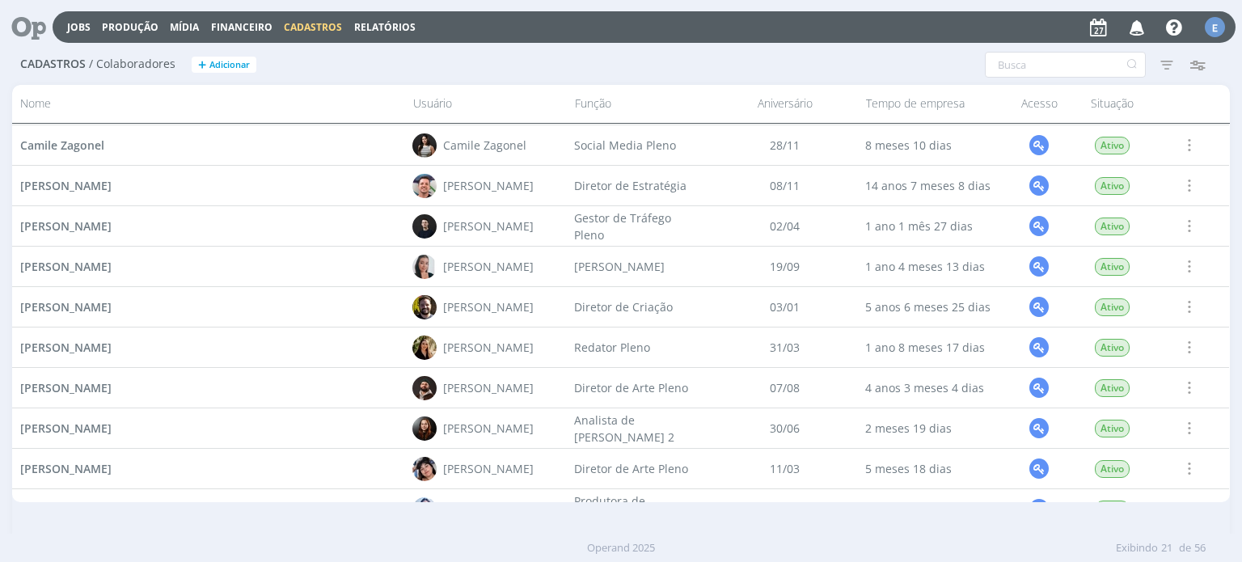
scroll to position [404, 0]
click at [112, 466] on span "Eliana Maria Hochscheidt" at bounding box center [65, 466] width 91 height 15
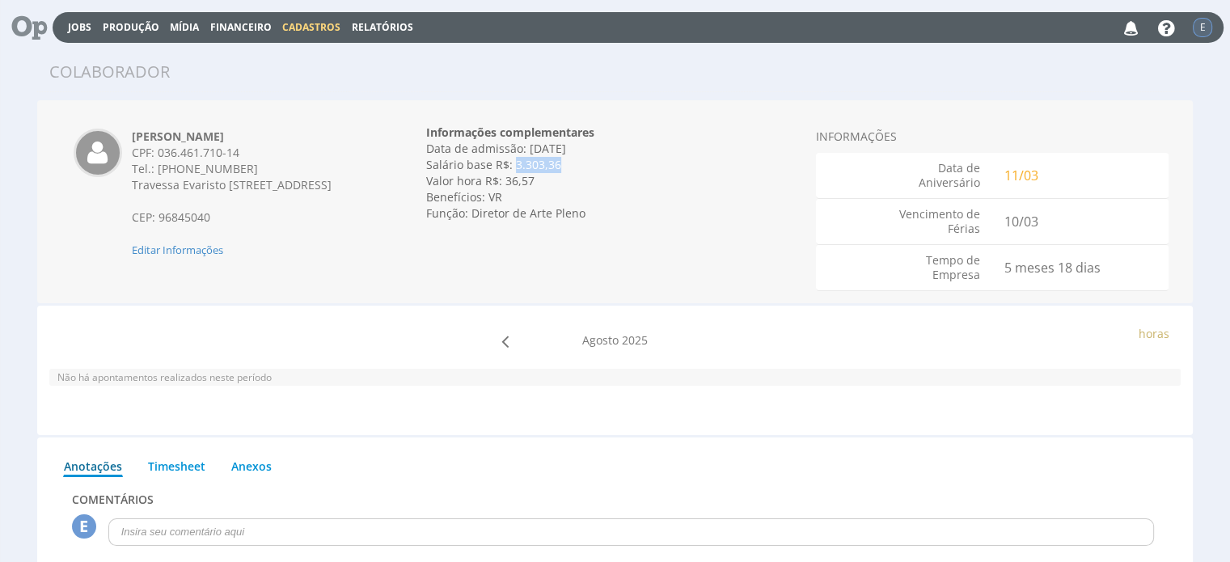
drag, startPoint x: 559, startPoint y: 168, endPoint x: 514, endPoint y: 164, distance: 45.5
click at [514, 164] on div "Salário base R$: 3.303,36" at bounding box center [615, 165] width 378 height 16
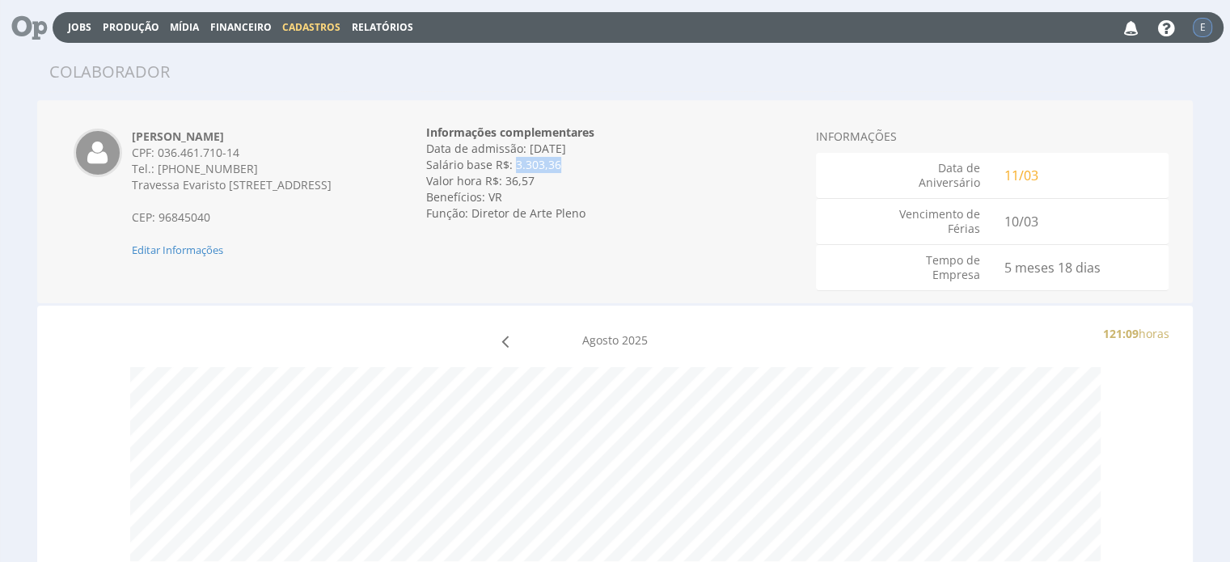
copy div "3.303,36"
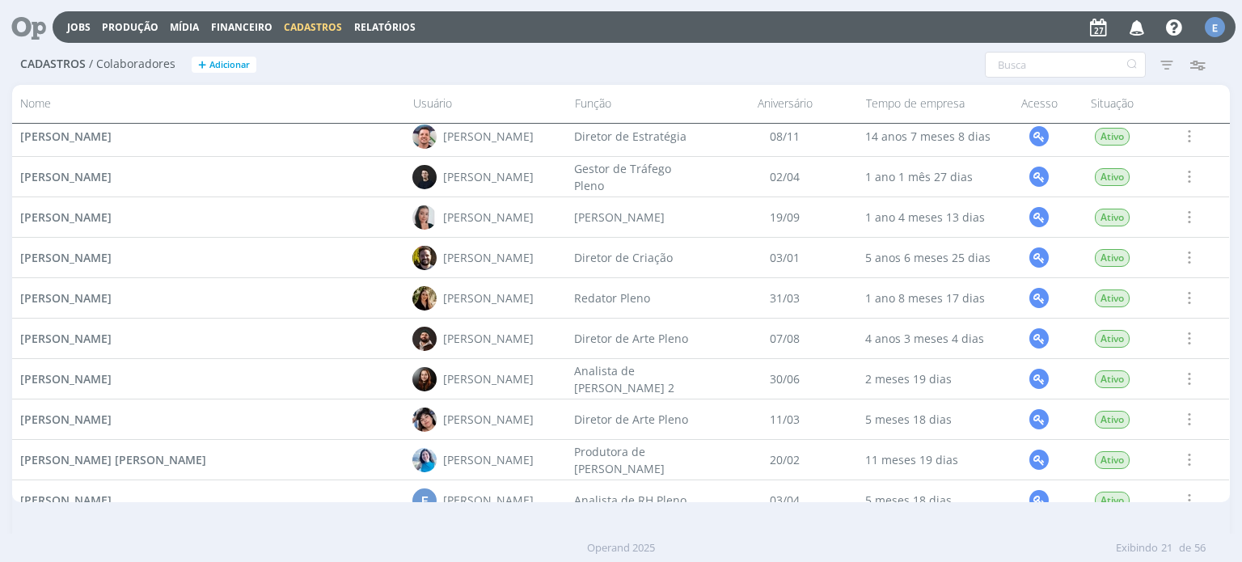
scroll to position [470, 0]
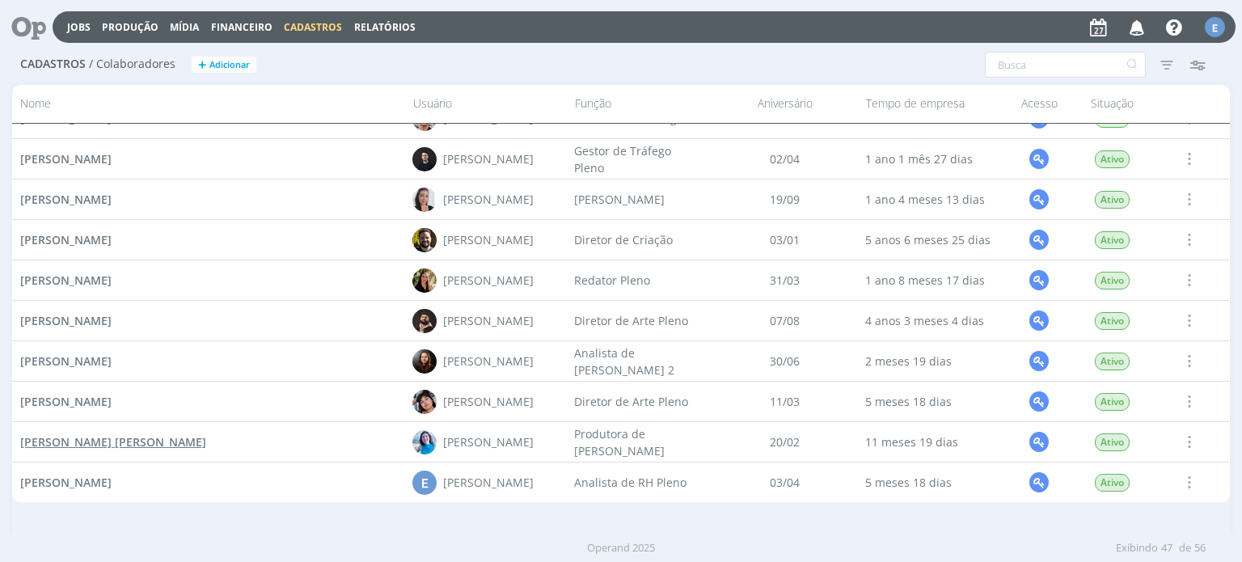
click at [110, 445] on span "[PERSON_NAME] [PERSON_NAME]" at bounding box center [113, 441] width 186 height 15
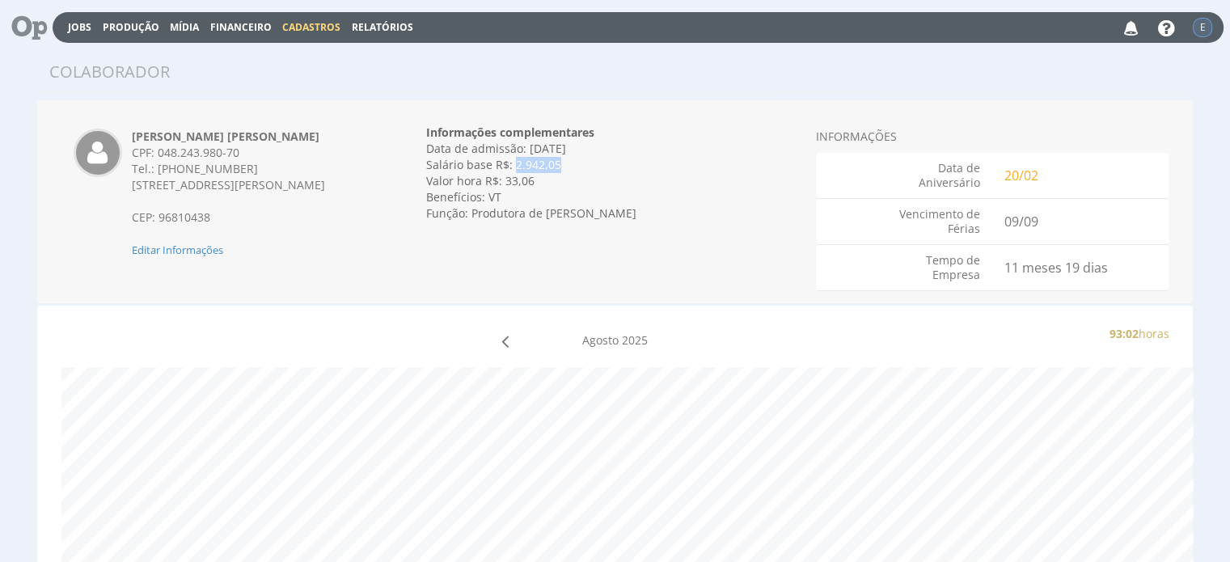
drag, startPoint x: 559, startPoint y: 166, endPoint x: 514, endPoint y: 172, distance: 45.7
click at [514, 172] on div "Salário base R$: 2.942,05" at bounding box center [615, 165] width 378 height 16
copy div "2.942,05"
